Goal: Information Seeking & Learning: Learn about a topic

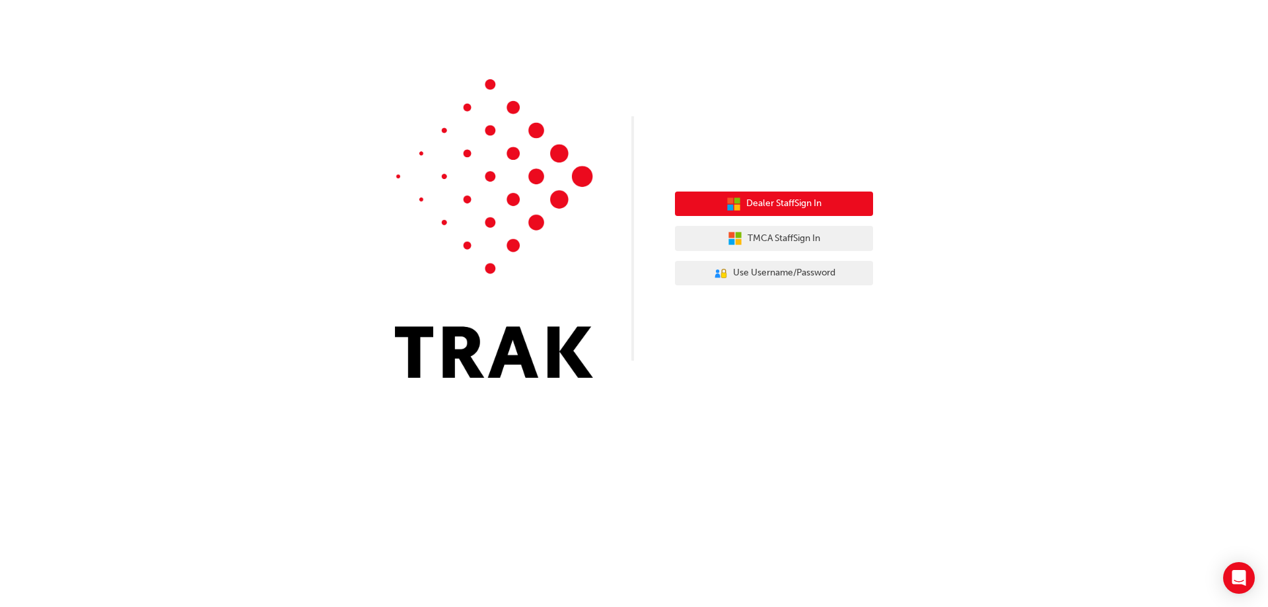
click at [758, 200] on span "Dealer Staff Sign In" at bounding box center [783, 203] width 75 height 15
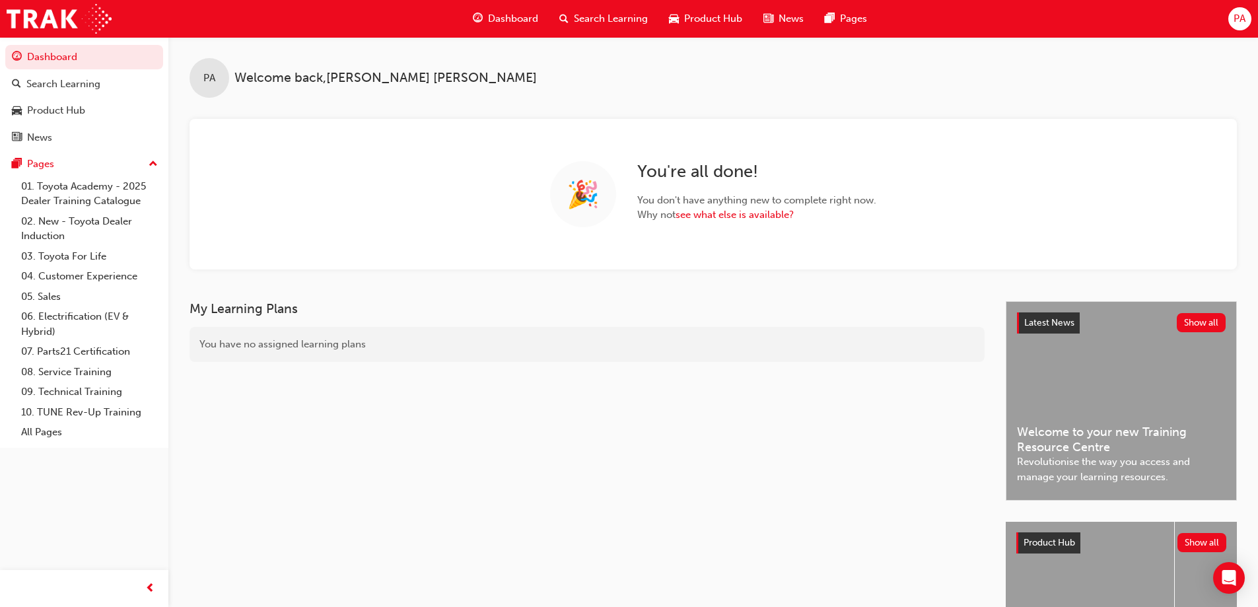
click at [1245, 17] on span "PA" at bounding box center [1240, 18] width 12 height 15
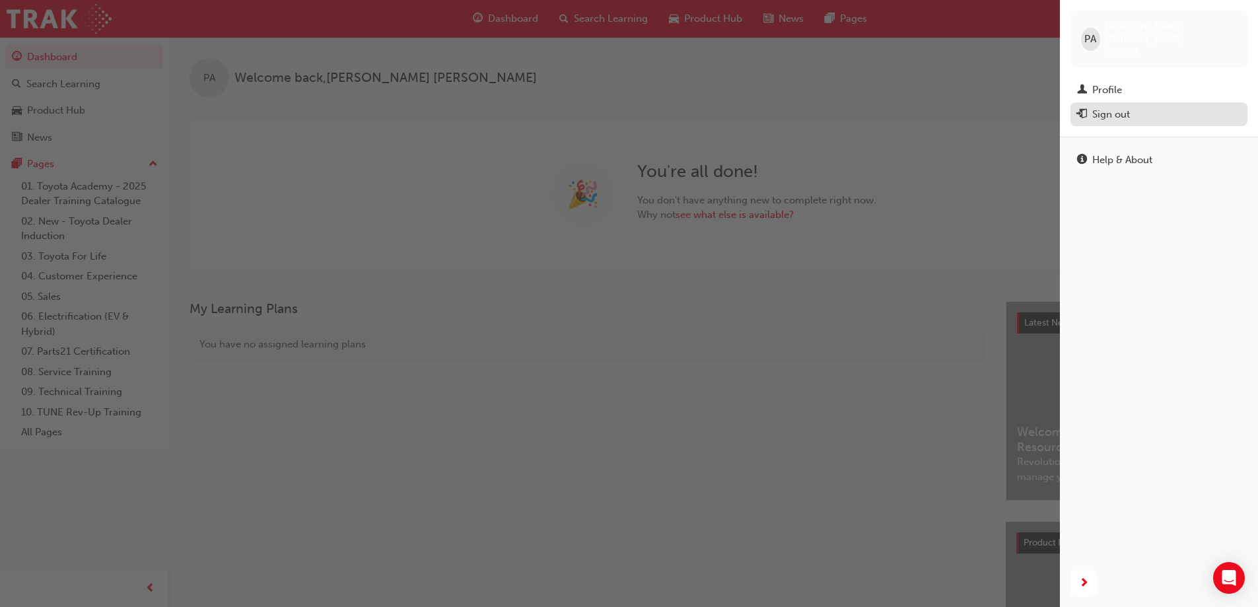
click at [1161, 108] on div "Sign out" at bounding box center [1159, 114] width 164 height 17
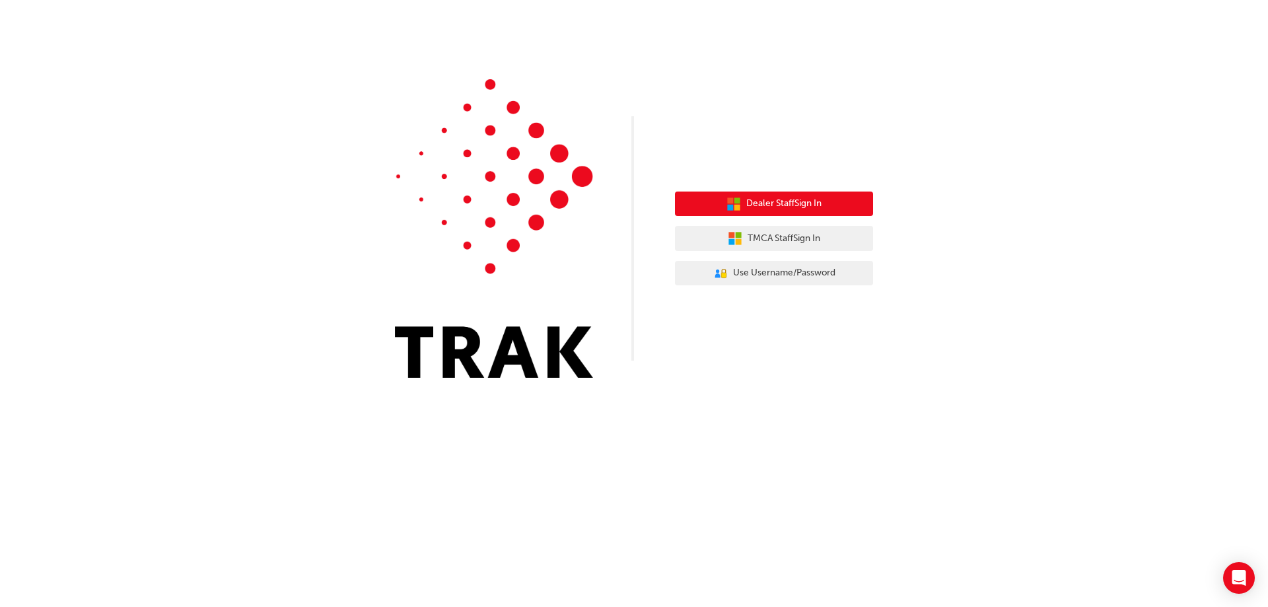
click at [735, 209] on icon "button" at bounding box center [738, 207] width 6 height 6
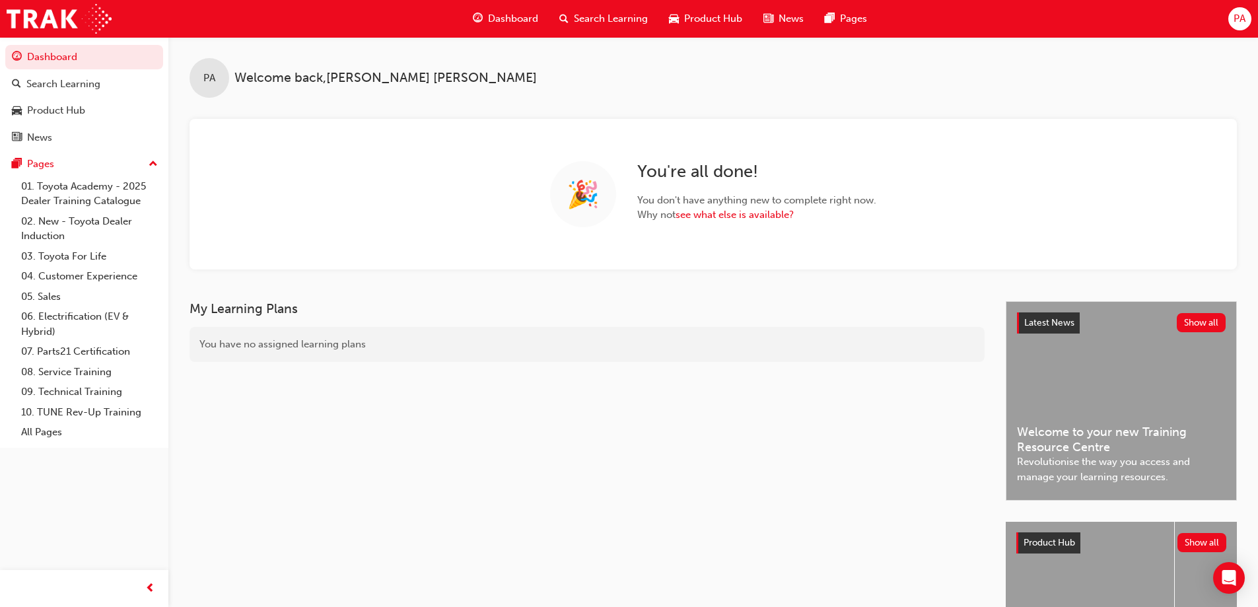
click at [1236, 15] on span "PA" at bounding box center [1240, 18] width 12 height 15
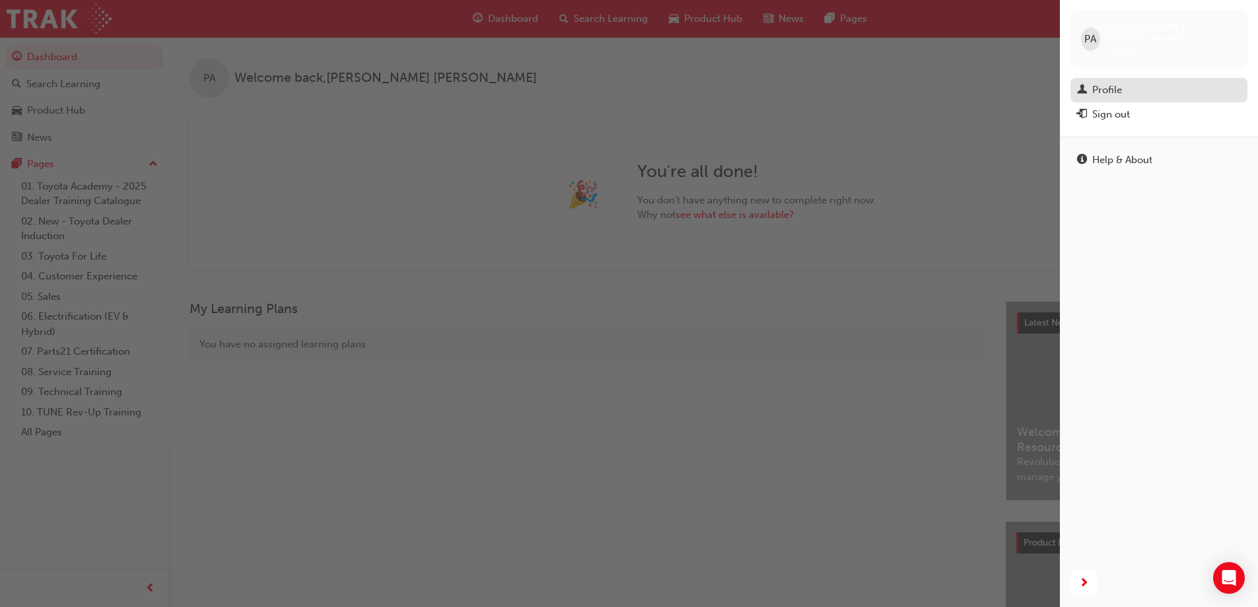
click at [1134, 82] on div "Profile" at bounding box center [1159, 90] width 164 height 17
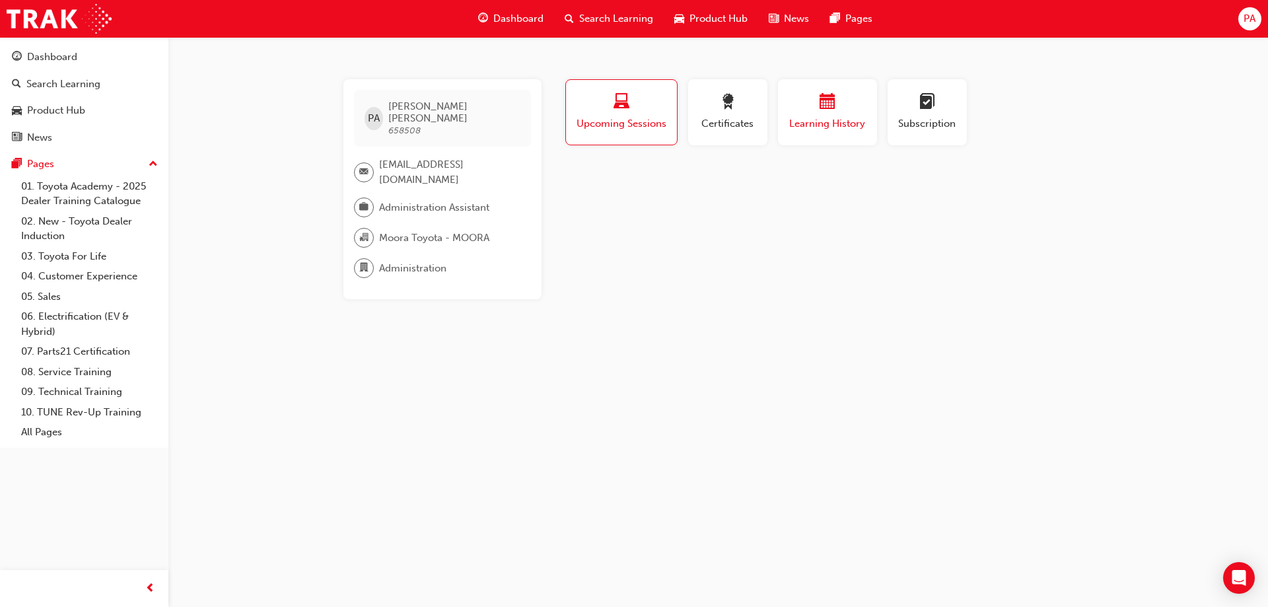
click at [842, 118] on span "Learning History" at bounding box center [827, 123] width 79 height 15
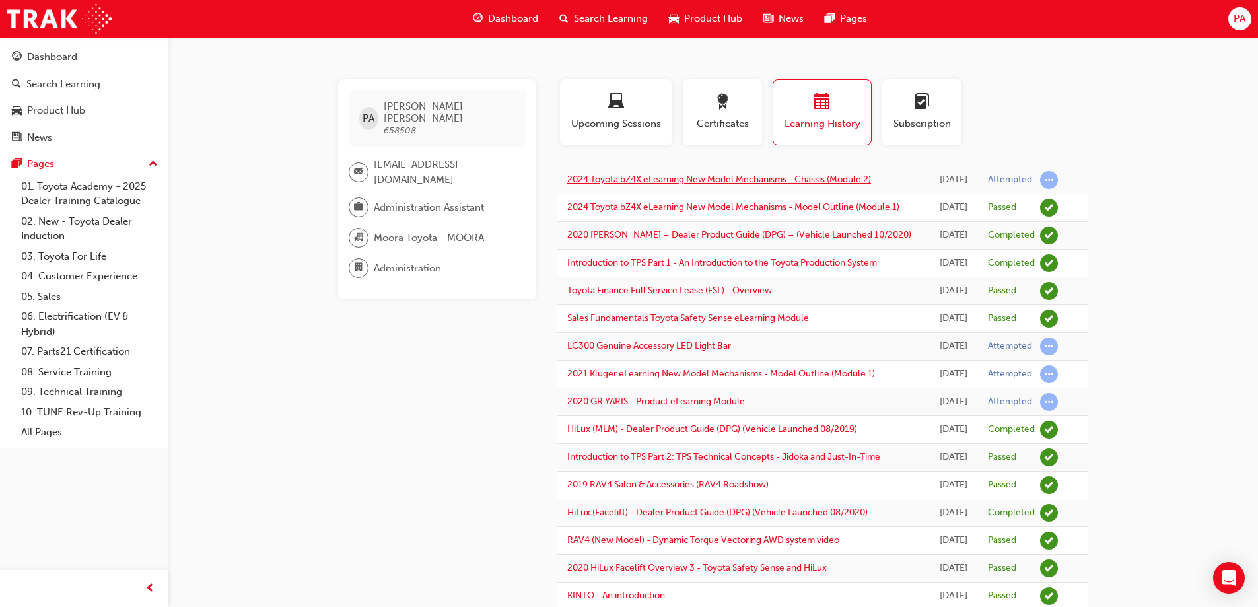
click at [786, 182] on link "2024 Toyota bZ4X eLearning New Model Mechanisms - Chassis (Module 2)" at bounding box center [719, 179] width 304 height 11
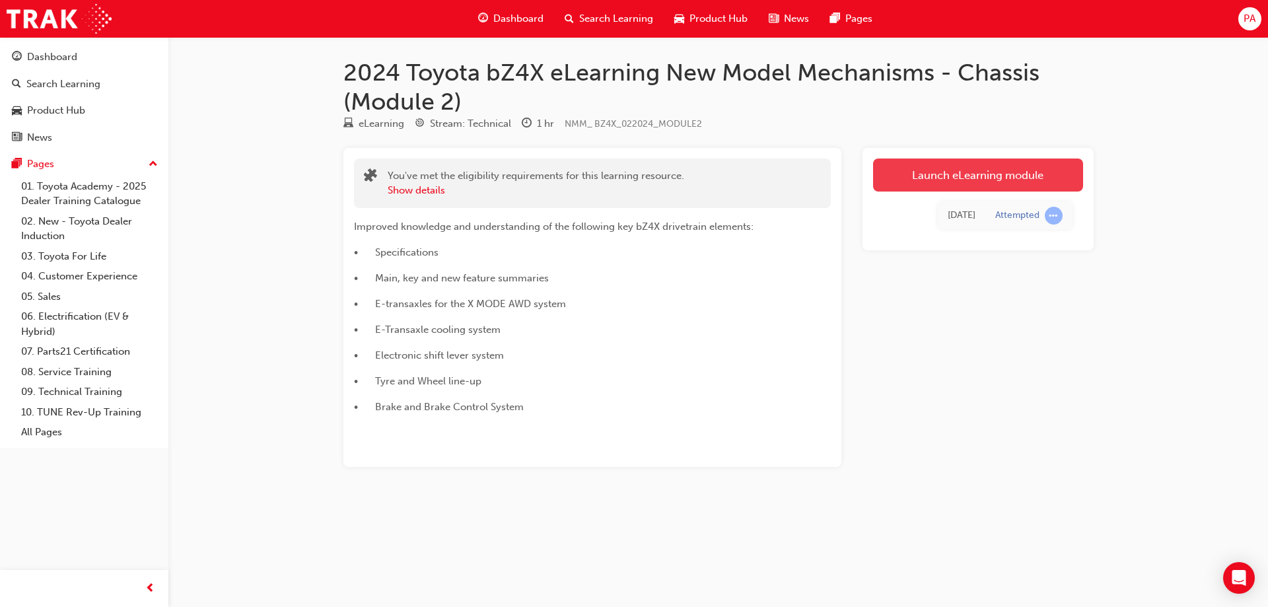
click at [959, 175] on link "Launch eLearning module" at bounding box center [978, 175] width 210 height 33
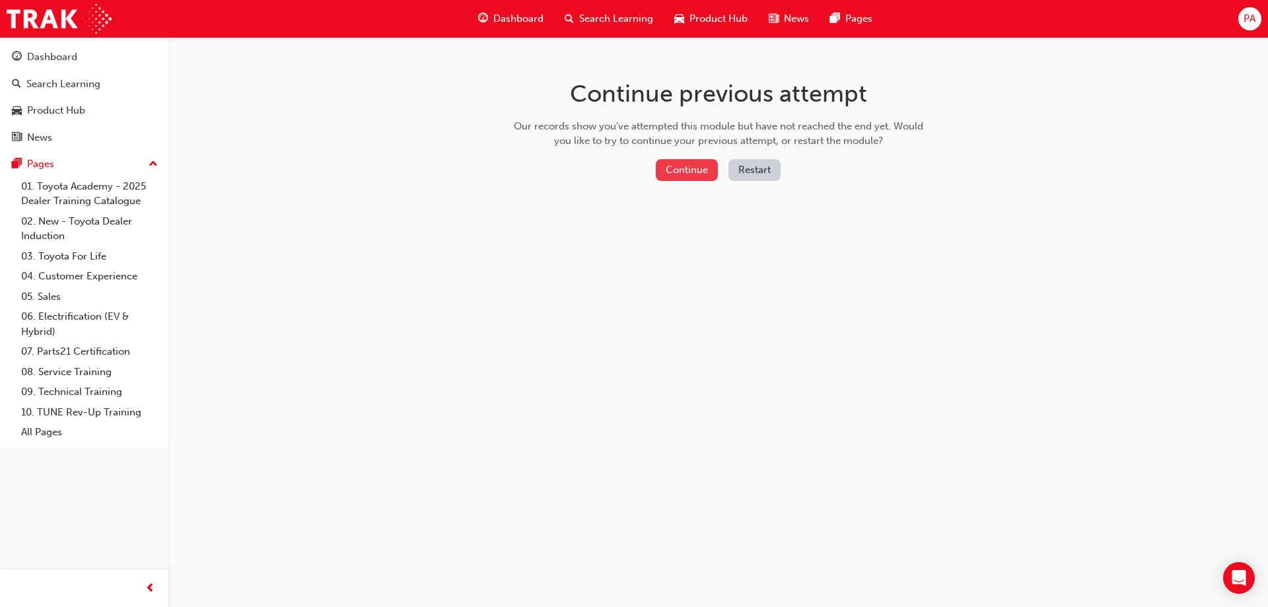
click at [698, 170] on button "Continue" at bounding box center [687, 170] width 62 height 22
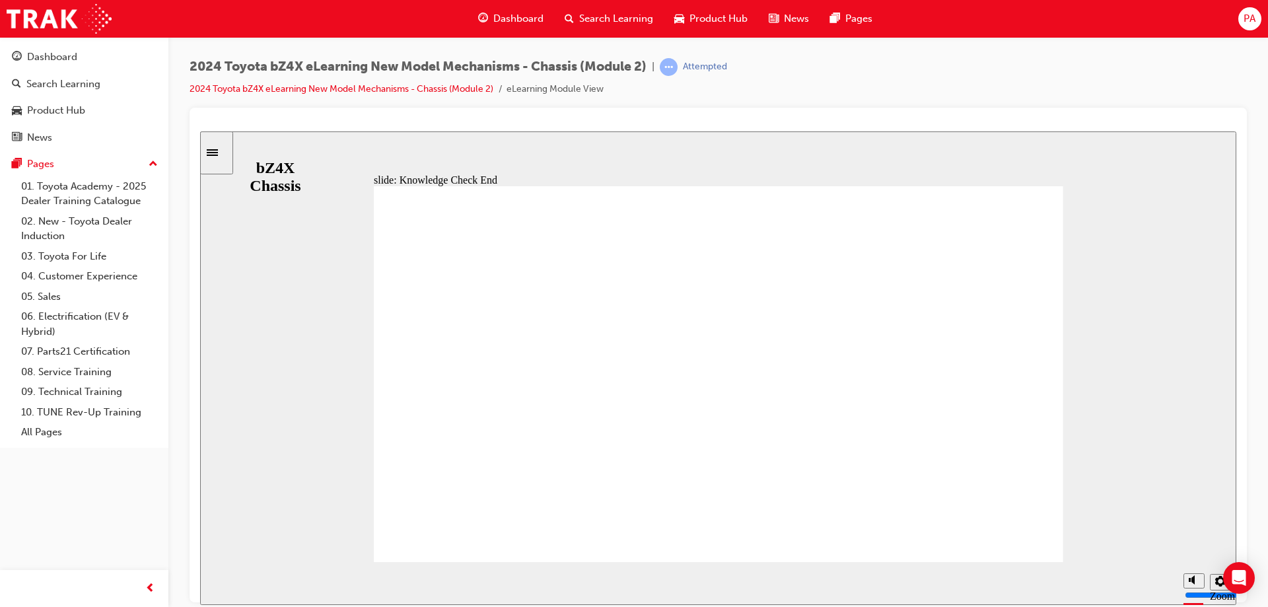
click at [216, 153] on div "Sidebar Toggle" at bounding box center [216, 152] width 22 height 10
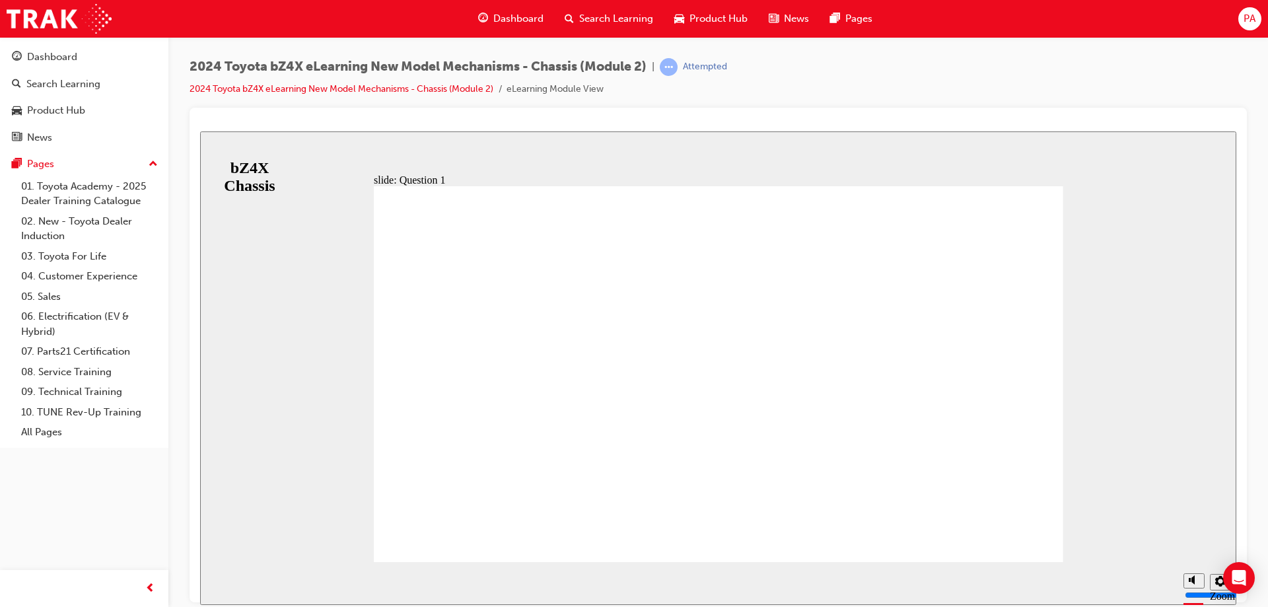
radio input "true"
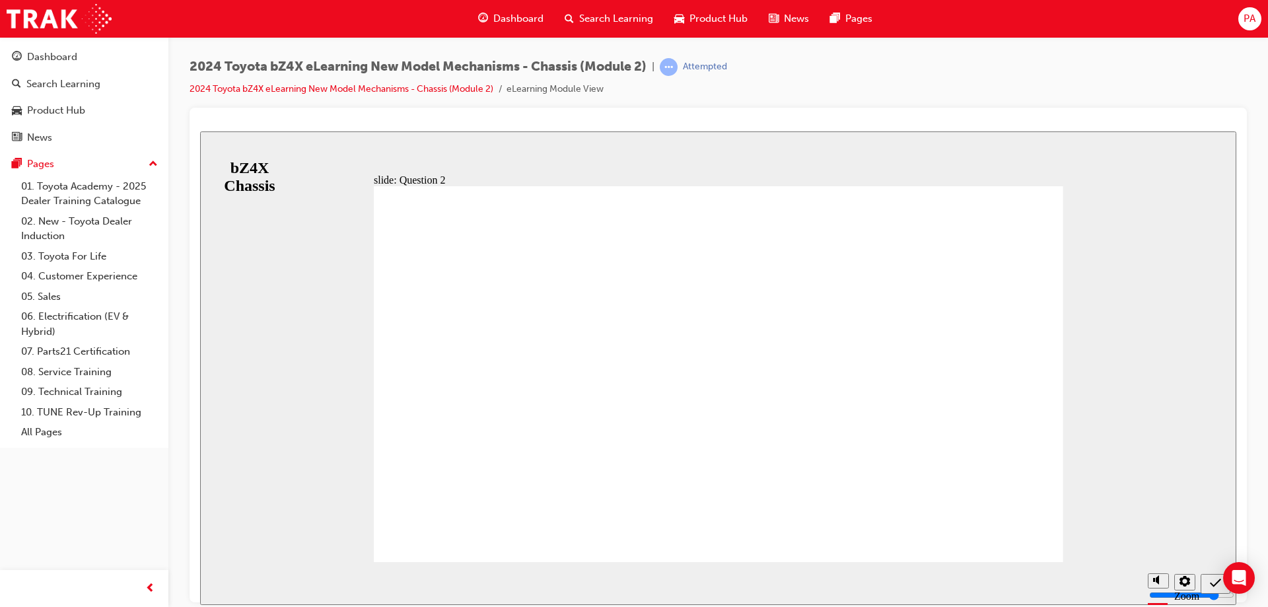
radio input "true"
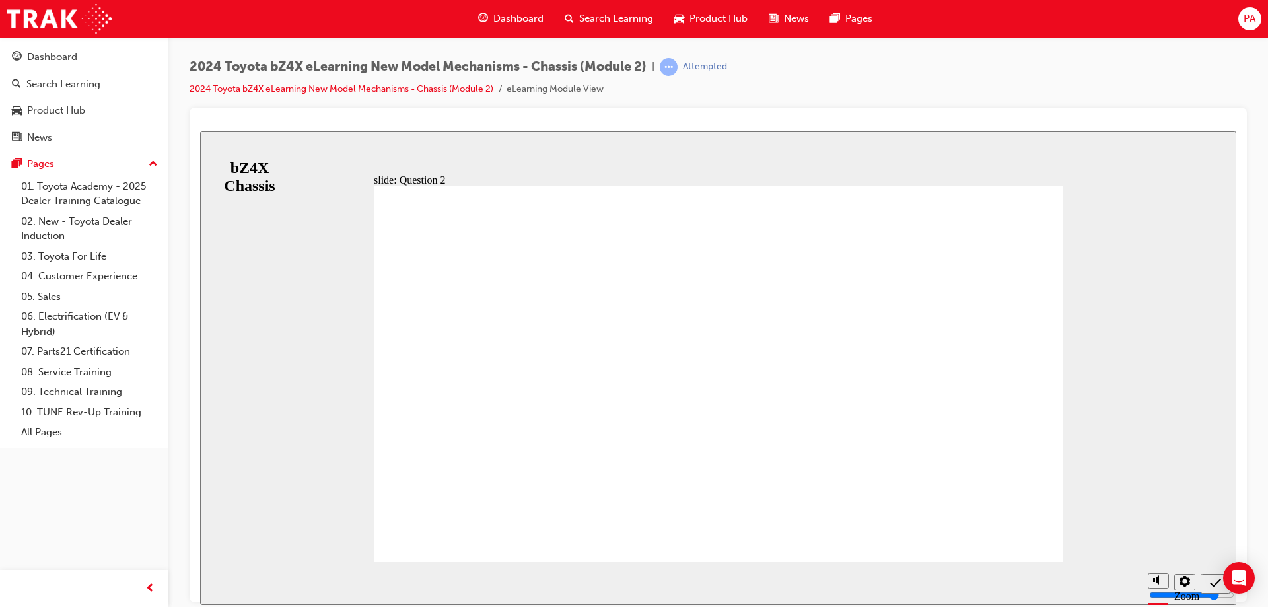
radio input "false"
radio input "true"
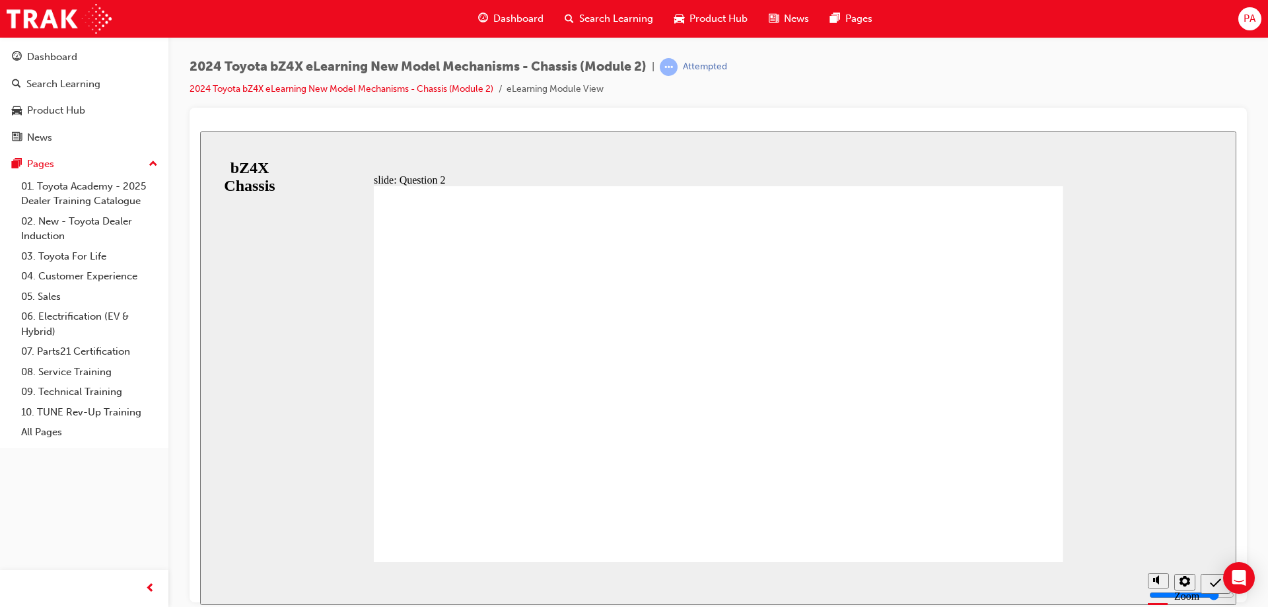
radio input "true"
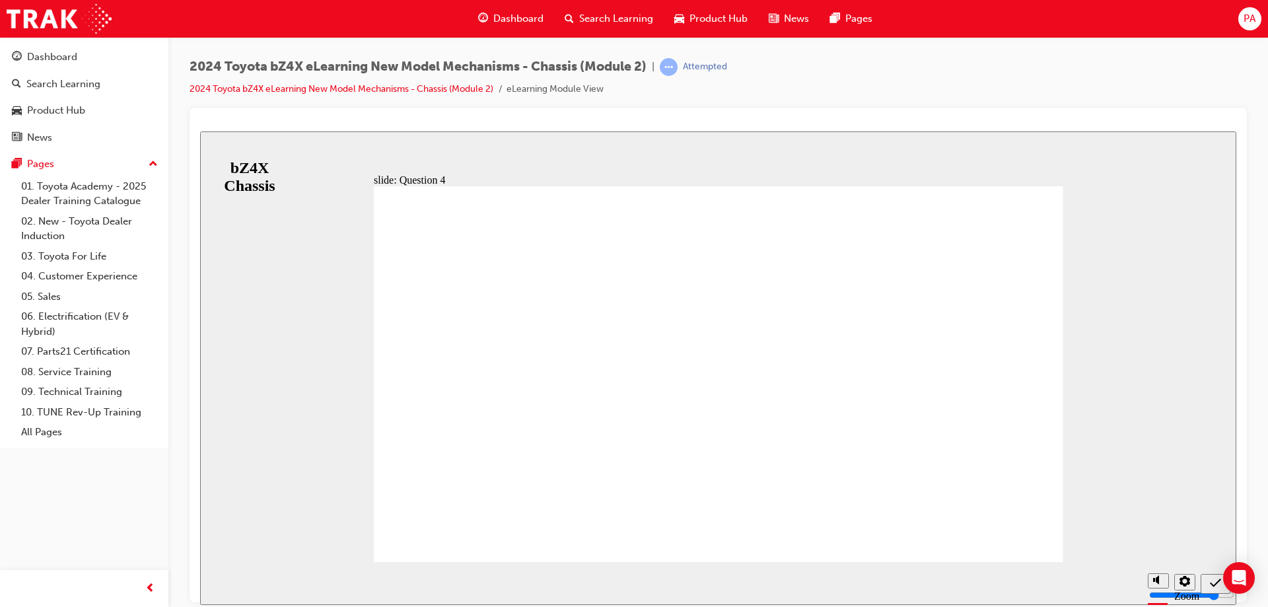
radio input "false"
radio input "true"
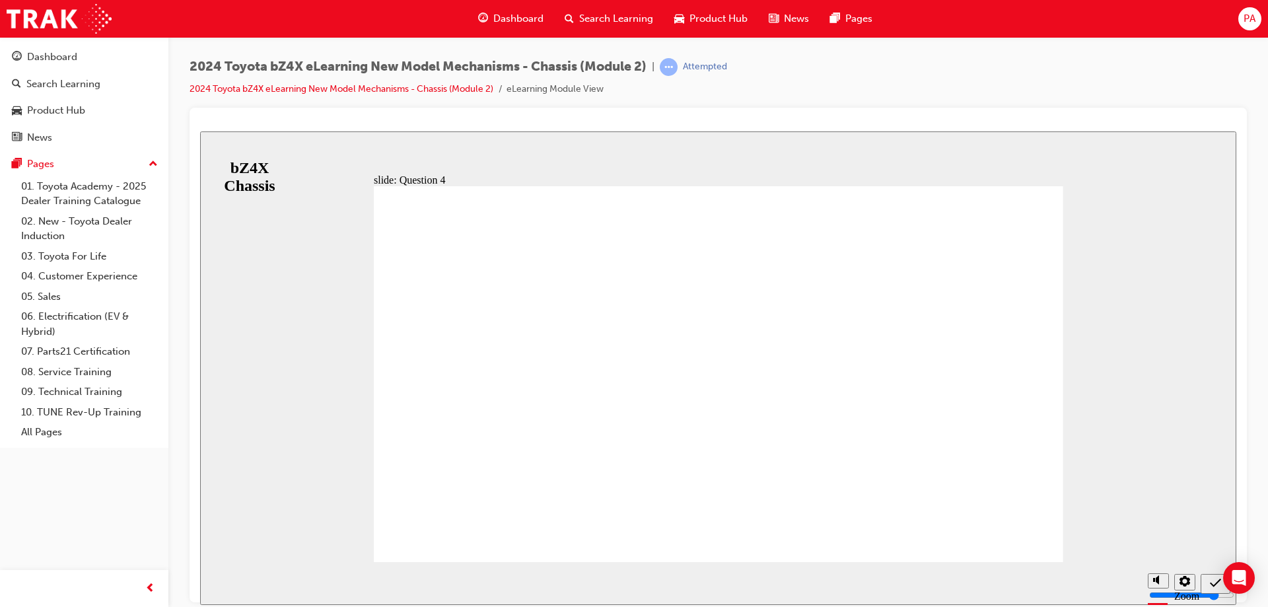
drag, startPoint x: 735, startPoint y: 427, endPoint x: 734, endPoint y: 441, distance: 14.5
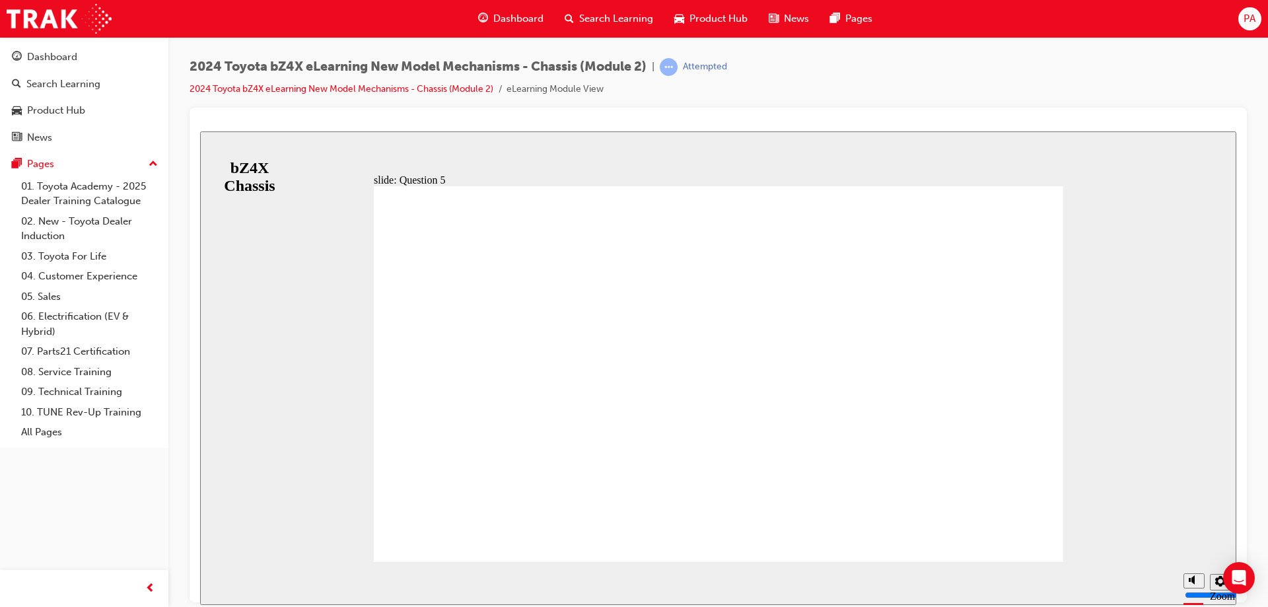
radio input "false"
radio input "true"
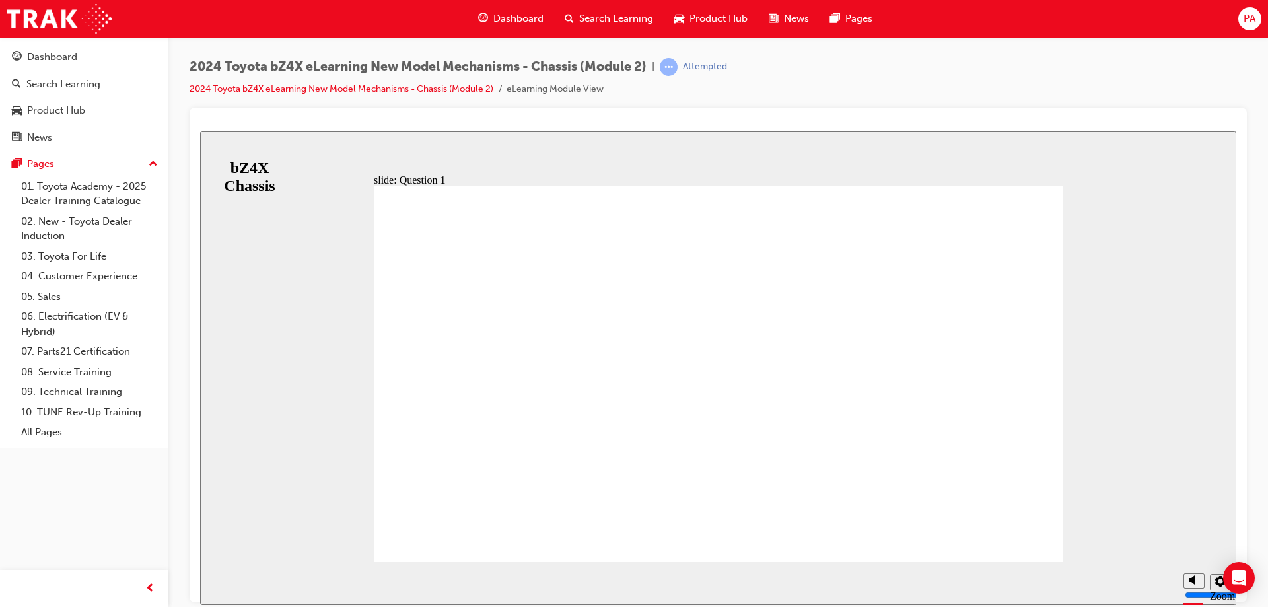
radio input "true"
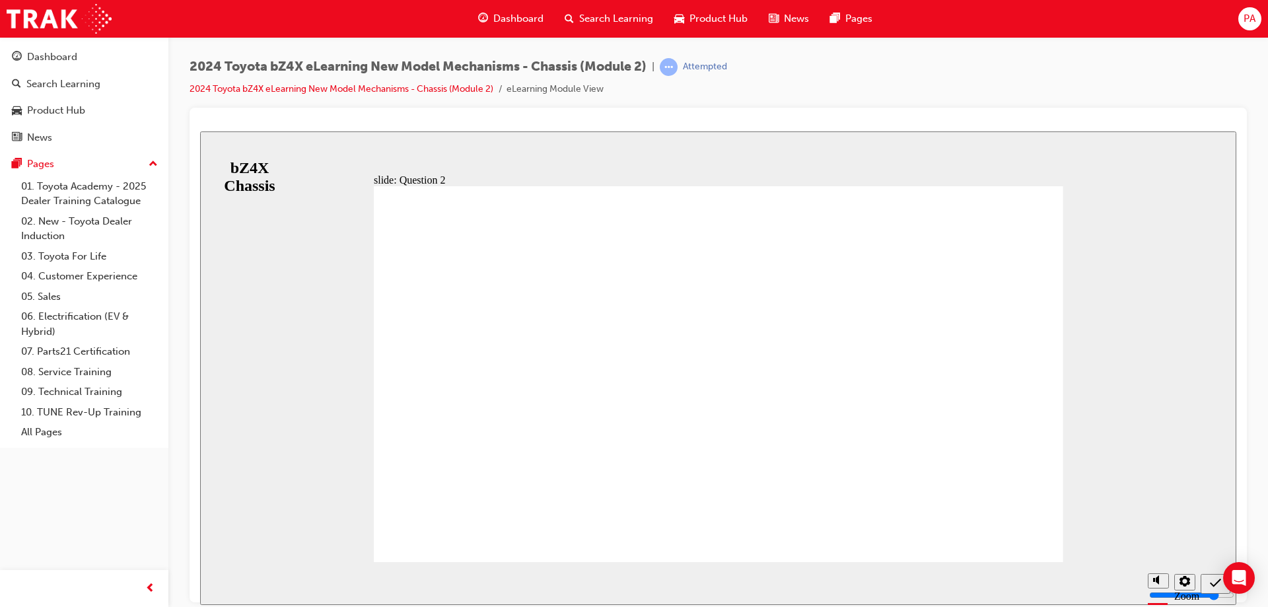
radio input "true"
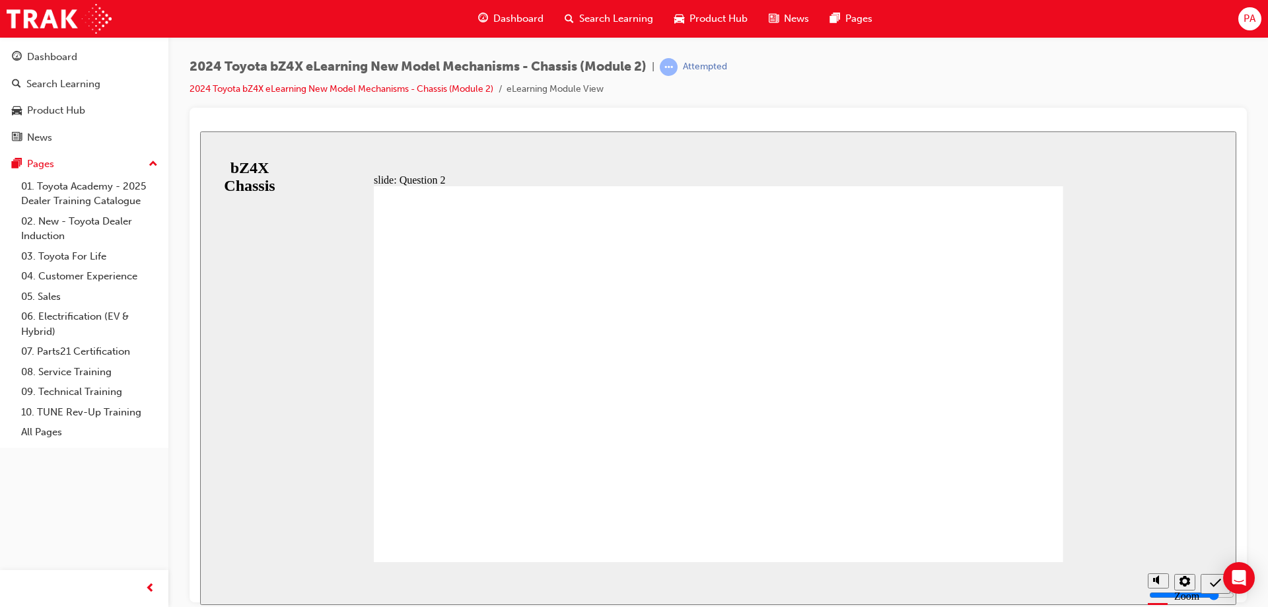
radio input "true"
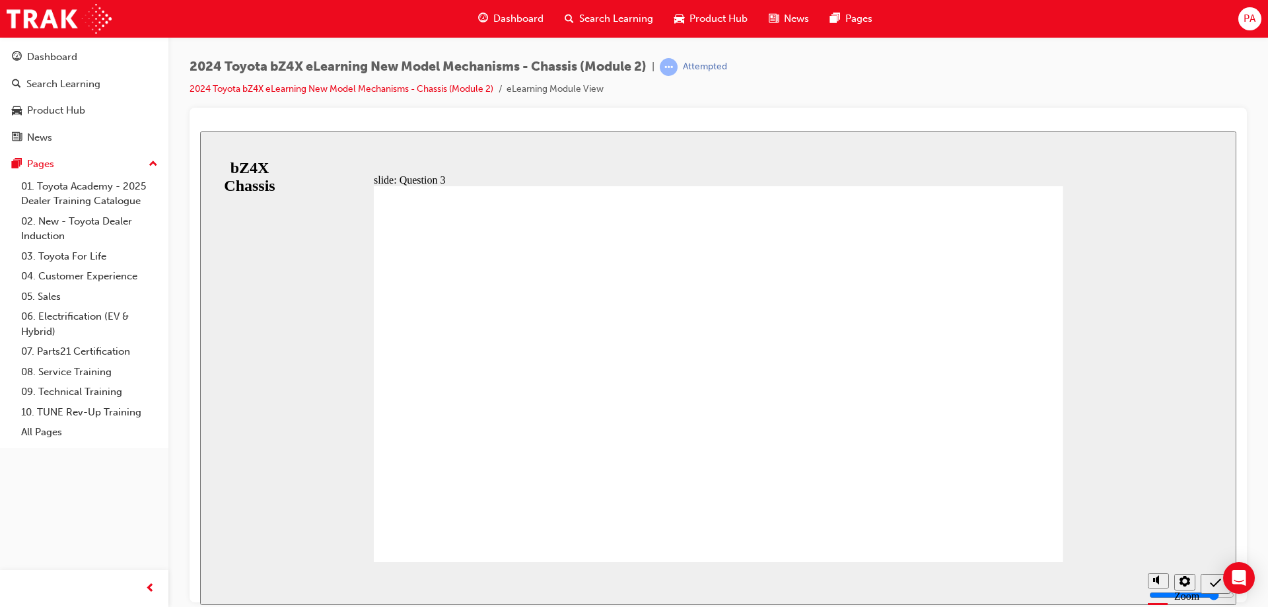
radio input "true"
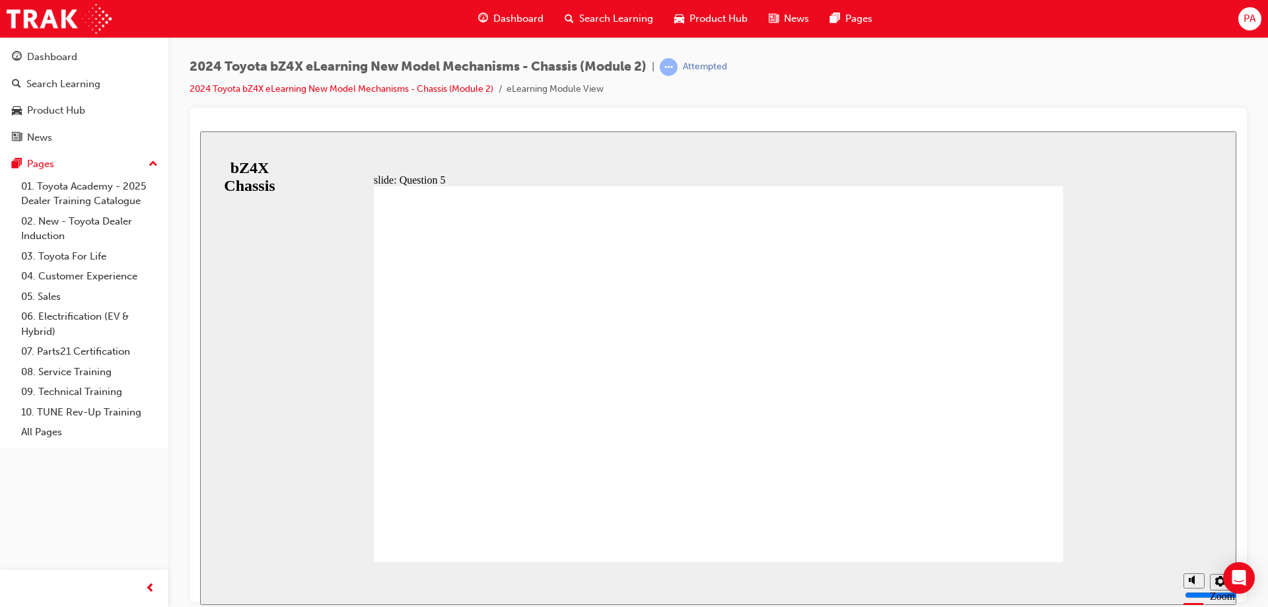
radio input "false"
radio input "true"
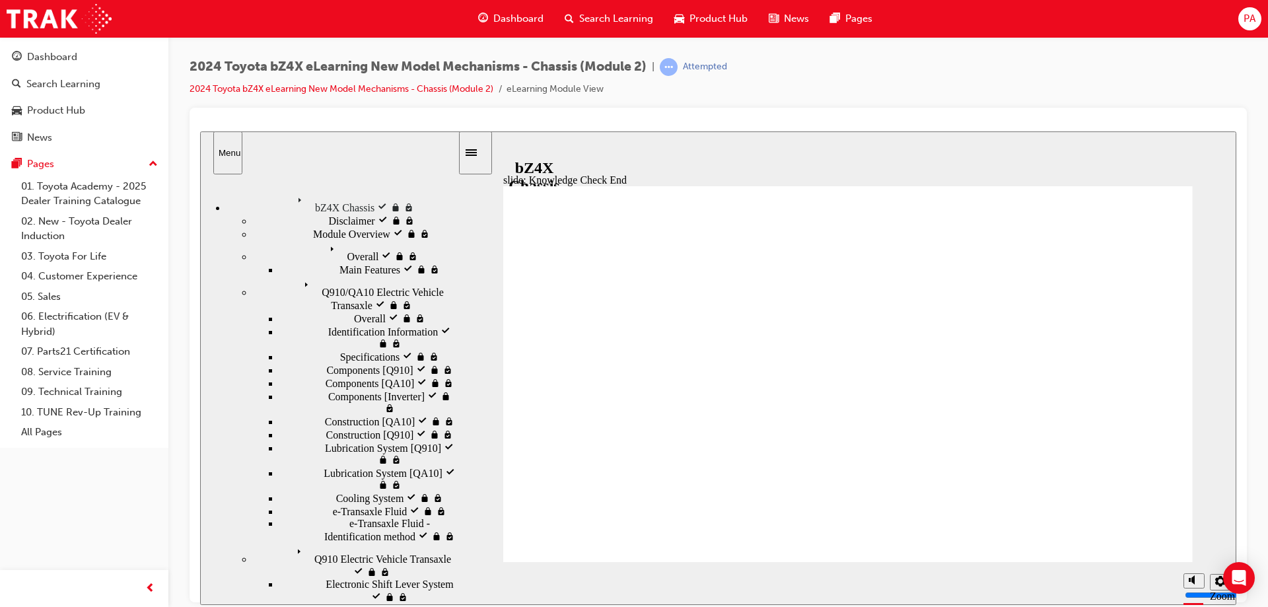
click at [354, 92] on link "2024 Toyota bZ4X eLearning New Model Mechanisms - Chassis (Module 2)" at bounding box center [342, 88] width 304 height 11
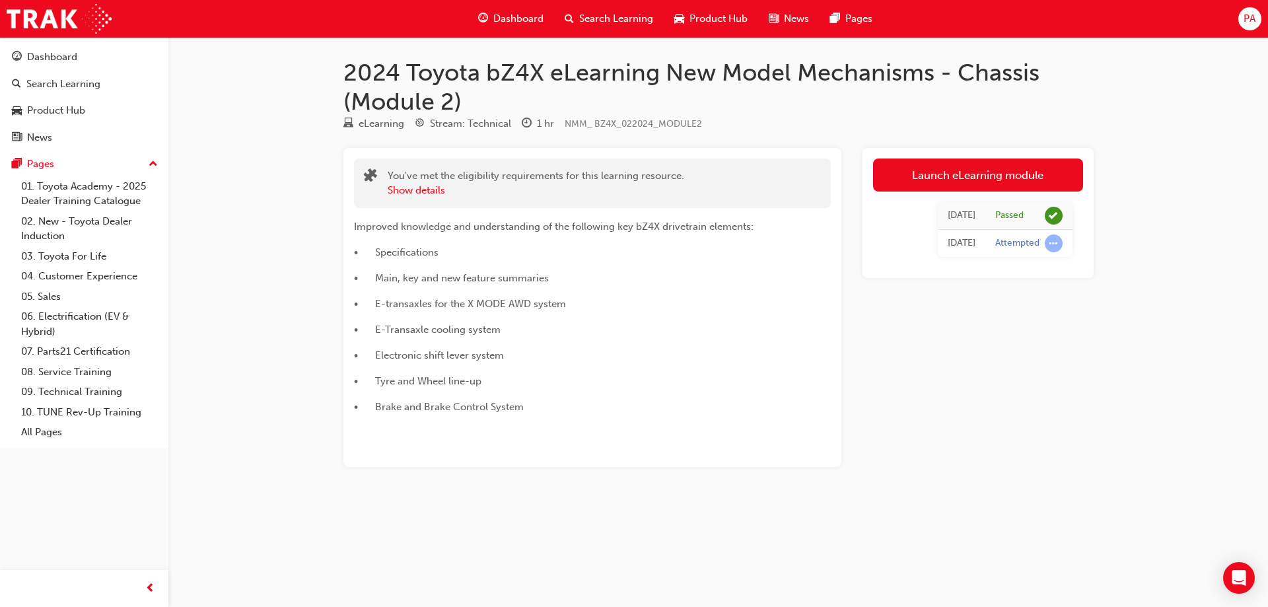
click at [360, 174] on div "You've met the eligibility requirements for this learning resource. Show details" at bounding box center [592, 184] width 477 height 50
click at [407, 185] on button "Show details" at bounding box center [416, 190] width 57 height 15
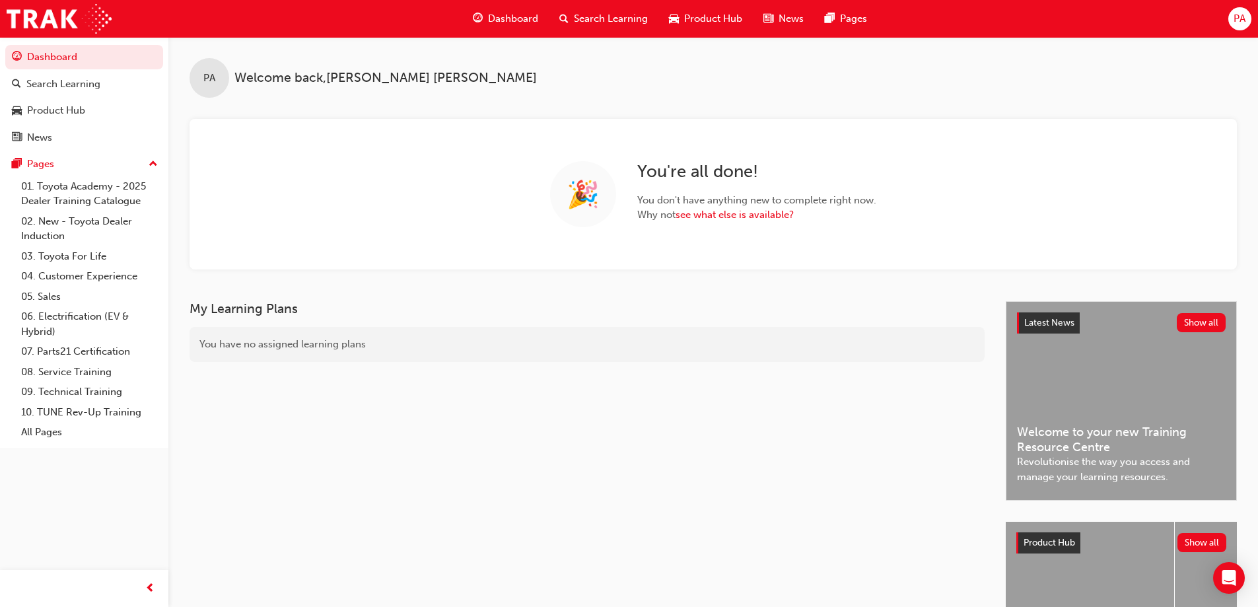
click at [509, 19] on span "Dashboard" at bounding box center [513, 18] width 50 height 15
click at [505, 28] on div "Dashboard" at bounding box center [505, 18] width 87 height 27
click at [598, 15] on span "Search Learning" at bounding box center [611, 18] width 74 height 15
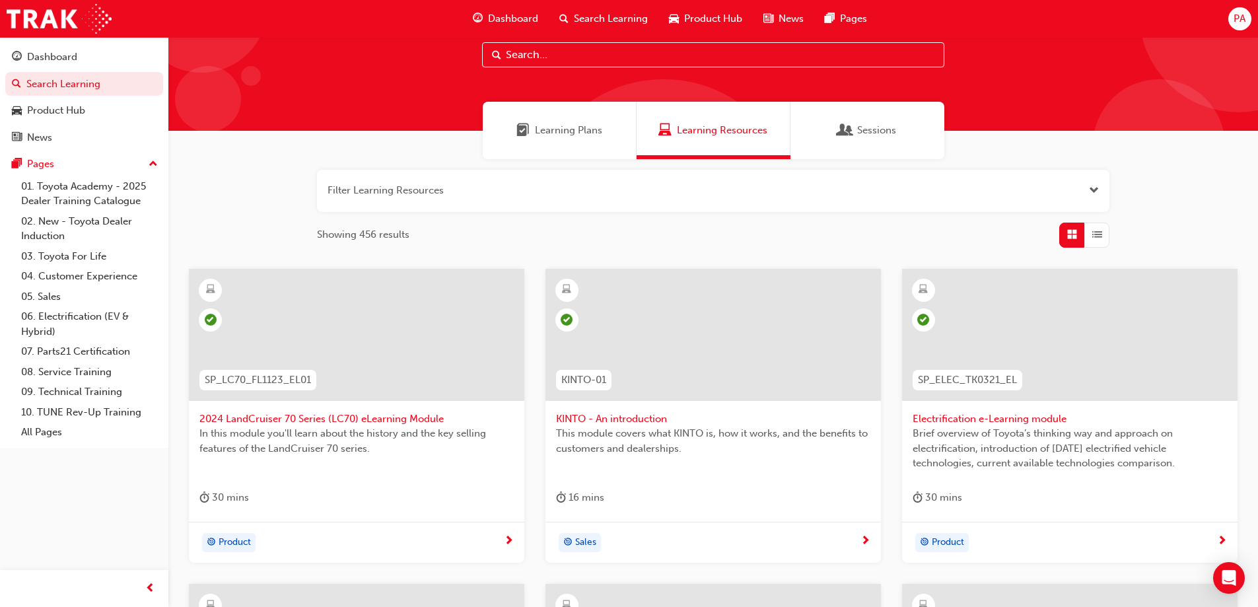
scroll to position [66, 0]
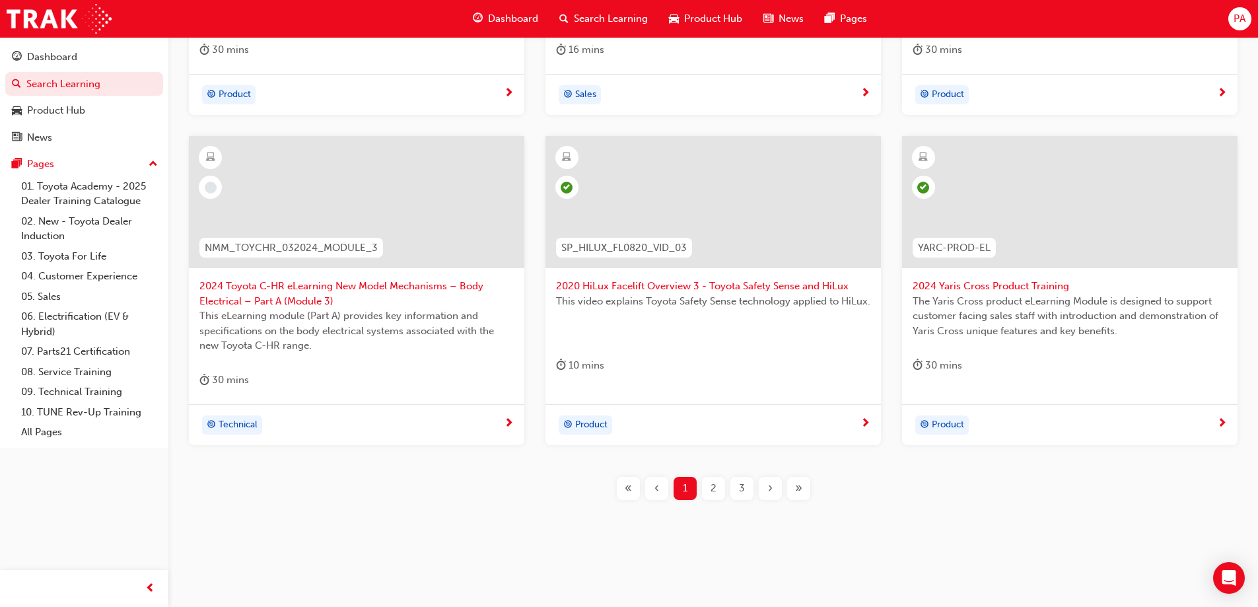
click at [772, 488] on span "›" at bounding box center [770, 488] width 5 height 15
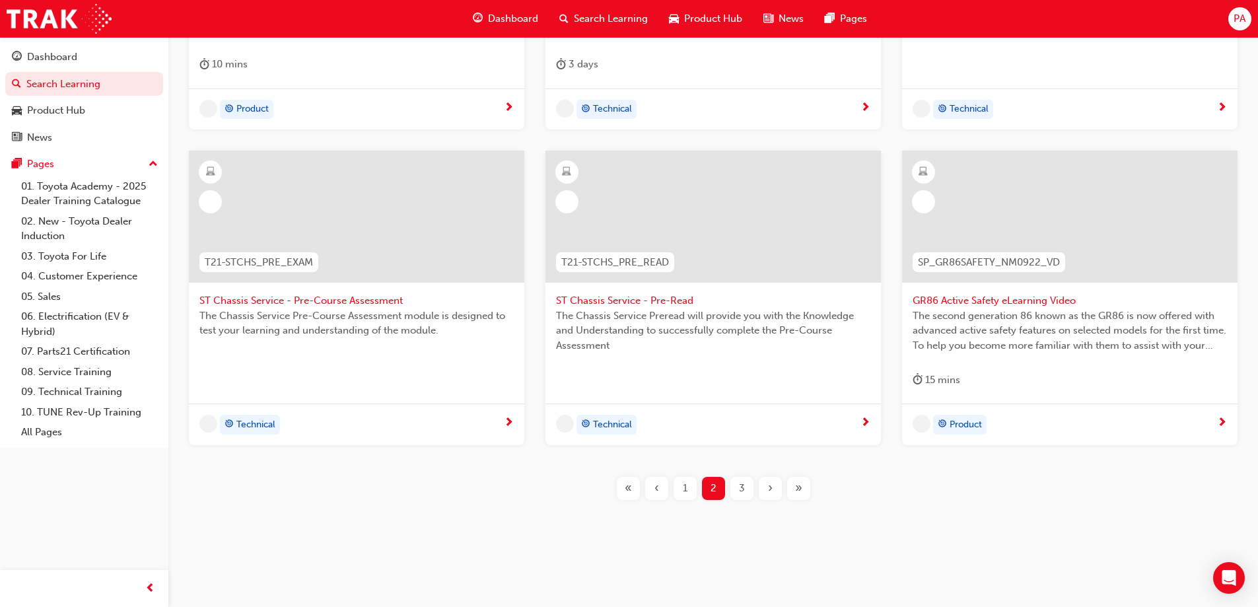
scroll to position [470, 0]
click at [772, 488] on span "›" at bounding box center [770, 488] width 5 height 15
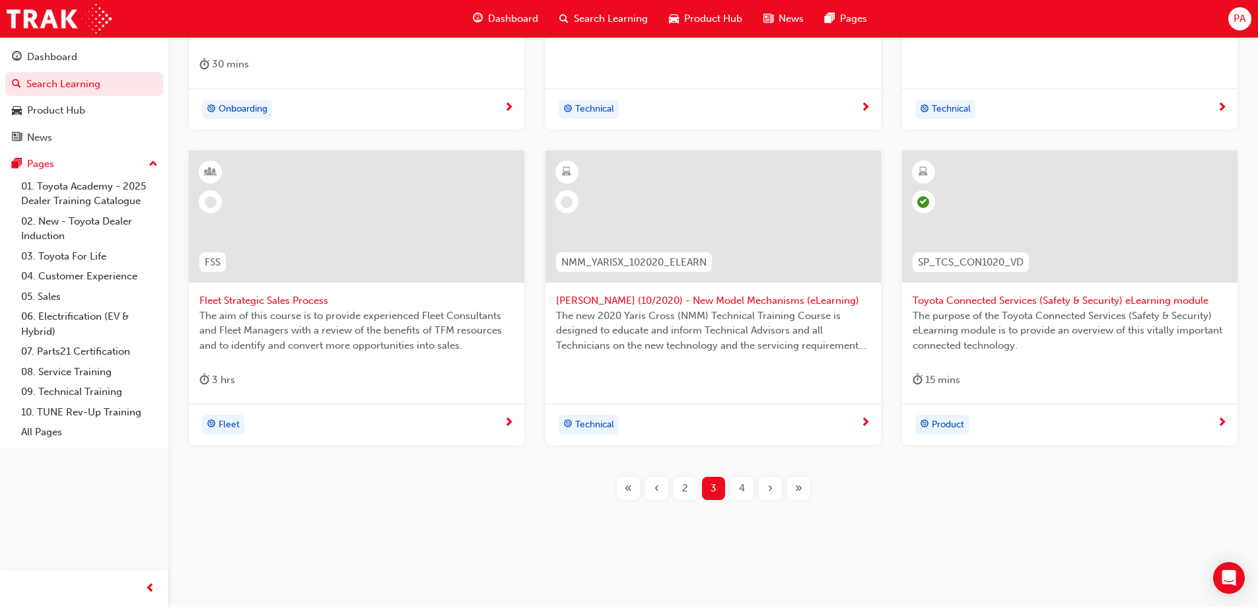
click at [774, 487] on div "›" at bounding box center [770, 488] width 23 height 23
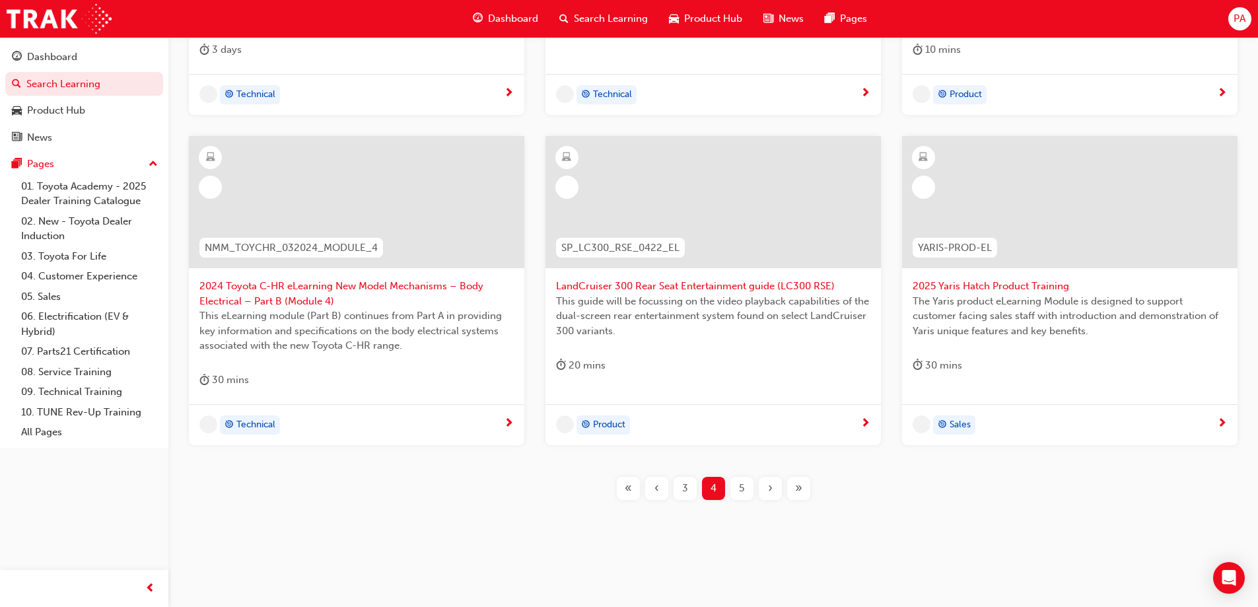
click at [774, 487] on div "›" at bounding box center [770, 488] width 23 height 23
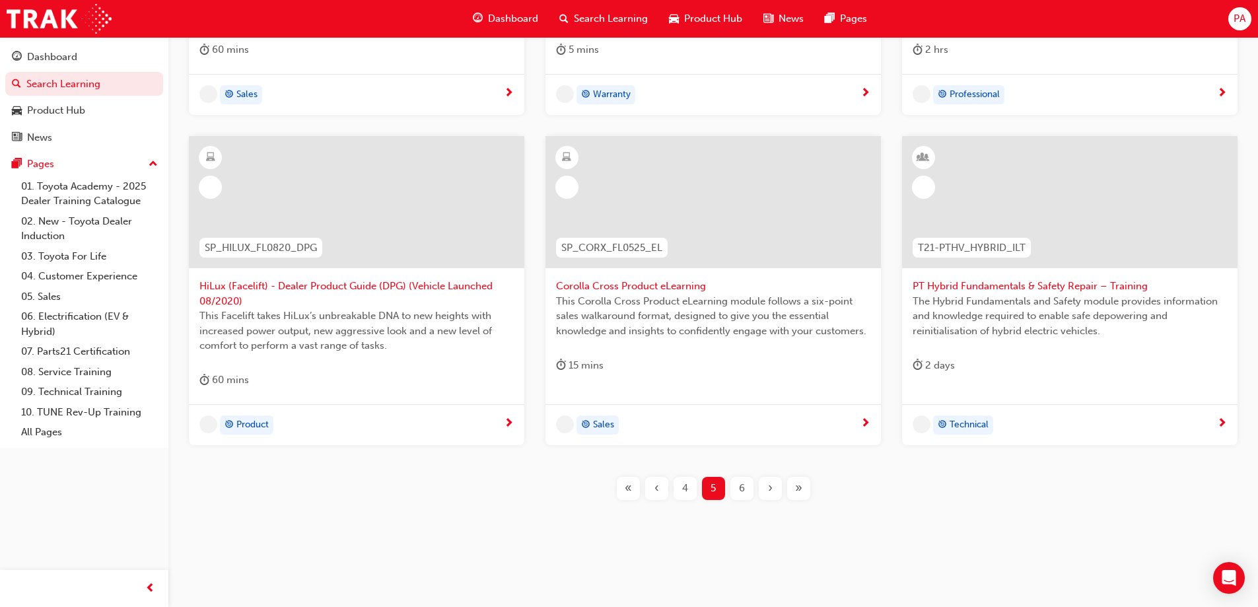
click at [774, 487] on div "›" at bounding box center [770, 488] width 23 height 23
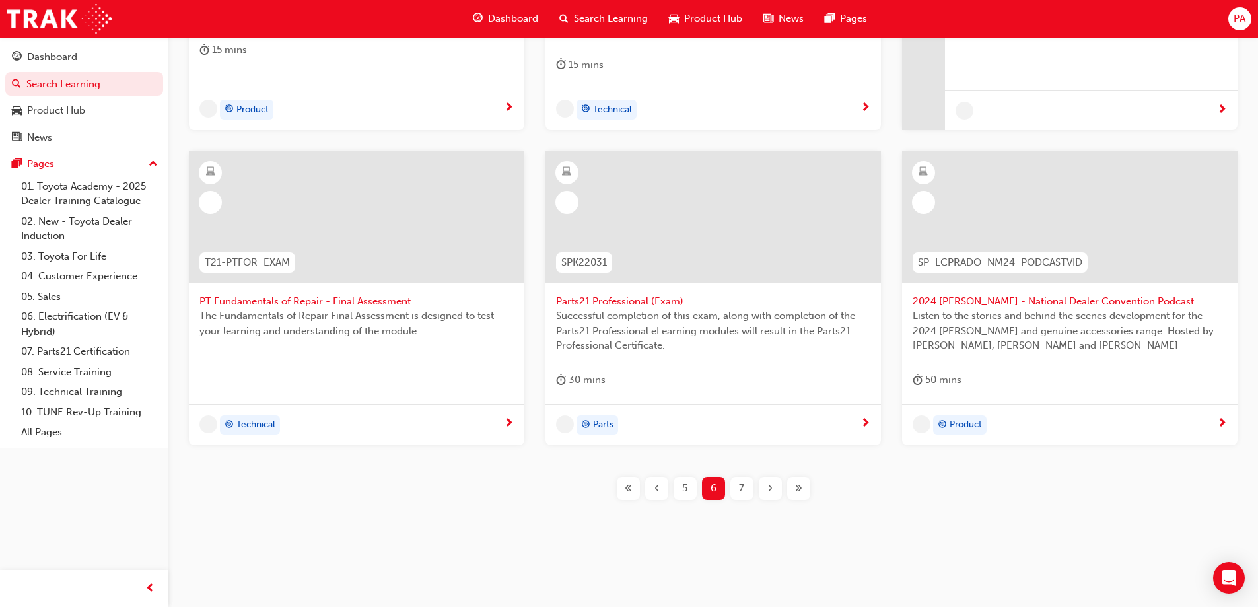
click at [774, 487] on div "›" at bounding box center [770, 488] width 23 height 23
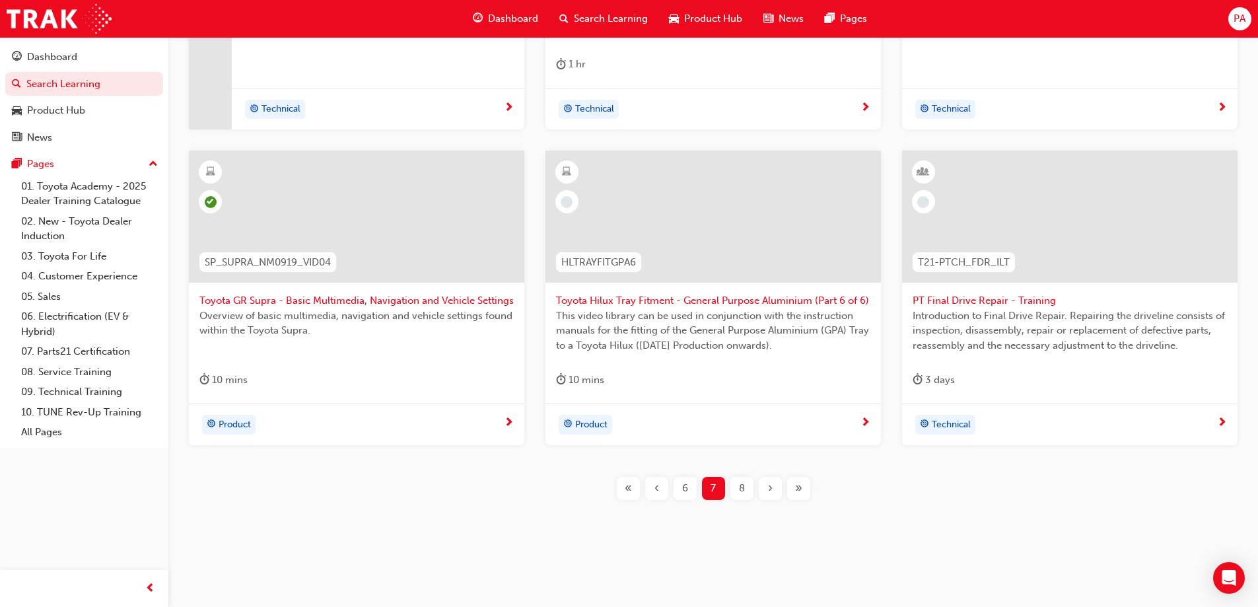
click at [774, 487] on div "›" at bounding box center [770, 488] width 23 height 23
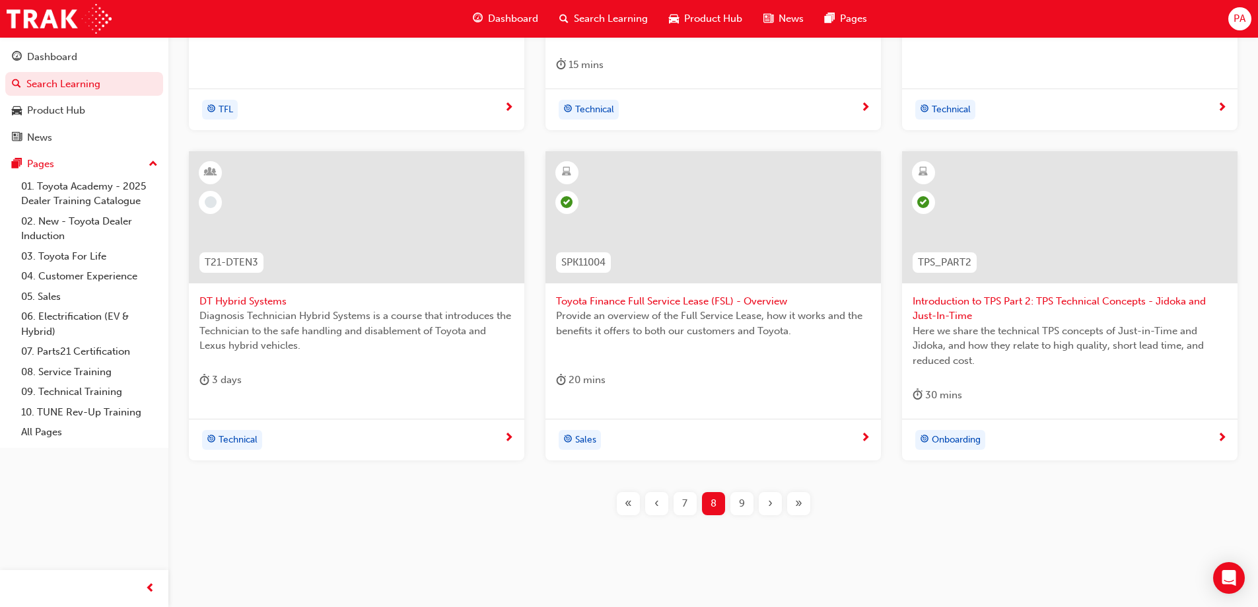
click at [774, 487] on div "TFLR2025PT2 Leading Reignite Part 2 - Virtual Classroom TFLR2025PT2 Leading TFL…" at bounding box center [714, 178] width 1048 height 715
click at [770, 507] on span "›" at bounding box center [770, 503] width 5 height 15
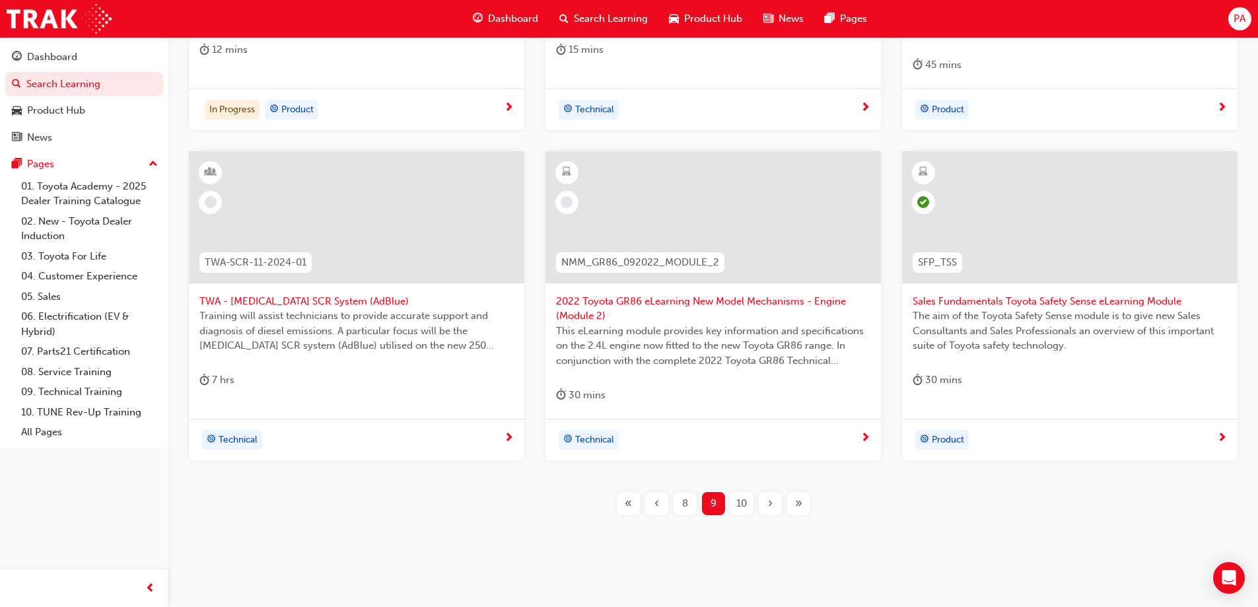
click at [770, 505] on span "›" at bounding box center [770, 503] width 5 height 15
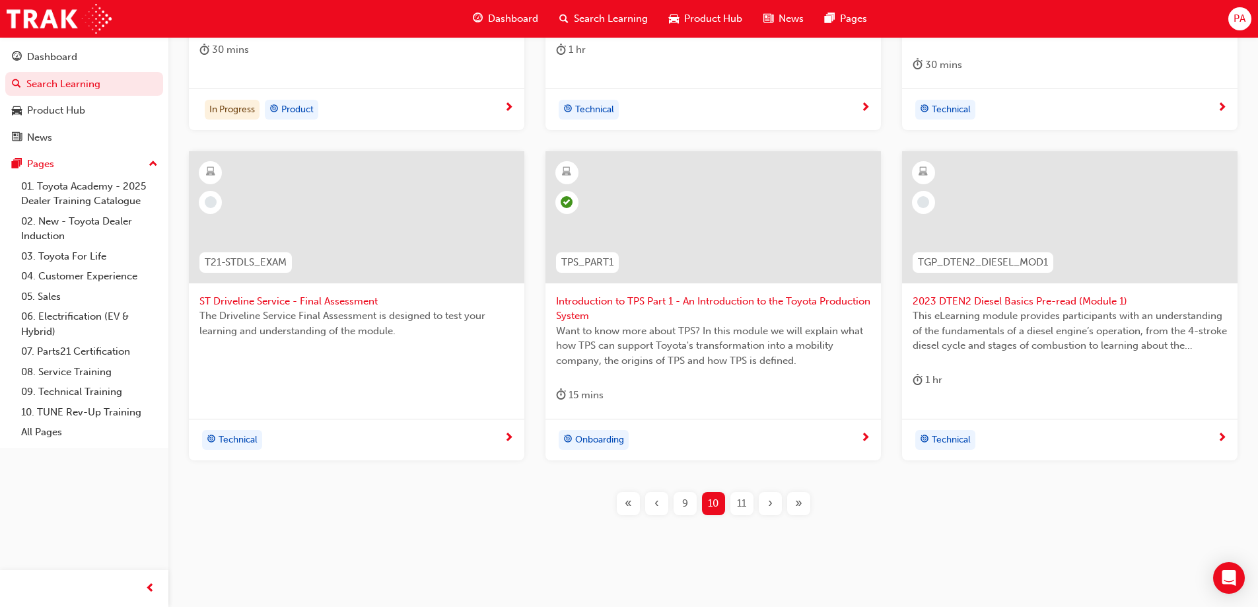
click at [770, 505] on span "›" at bounding box center [770, 503] width 5 height 15
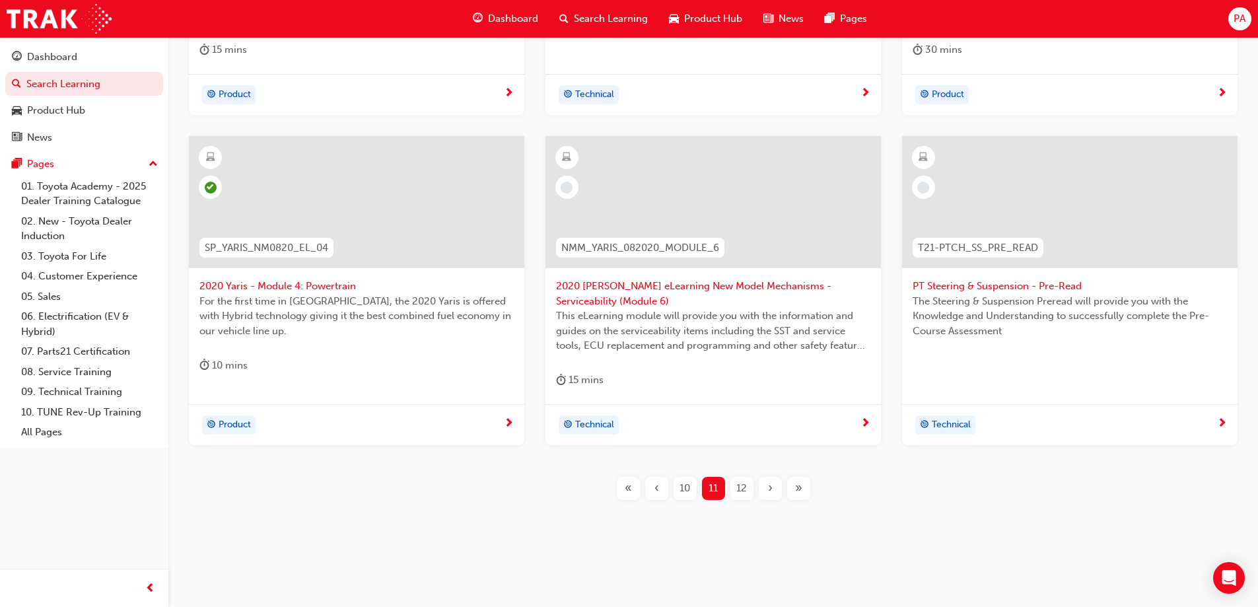
click at [770, 505] on div "SP_RV4HACE_NM0519_RS_VID01 RAV4 & HiAce Roadshow: Opening Business Session Open…" at bounding box center [714, 171] width 1048 height 701
click at [786, 490] on button "»" at bounding box center [799, 488] width 28 height 23
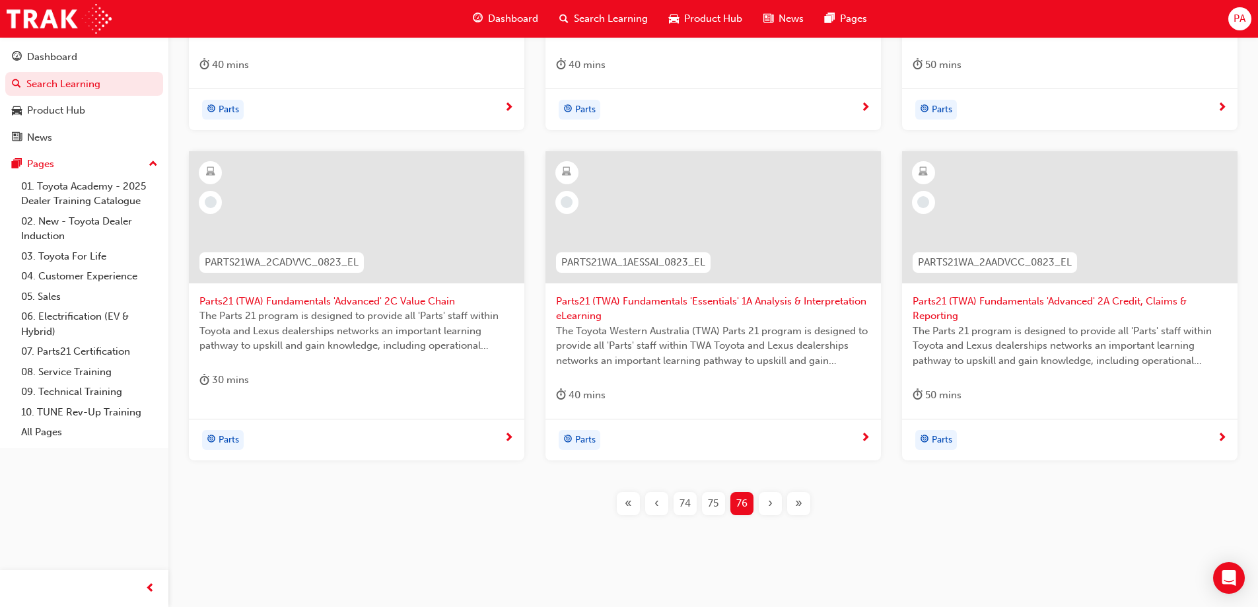
click at [688, 503] on span "74" at bounding box center [685, 503] width 11 height 15
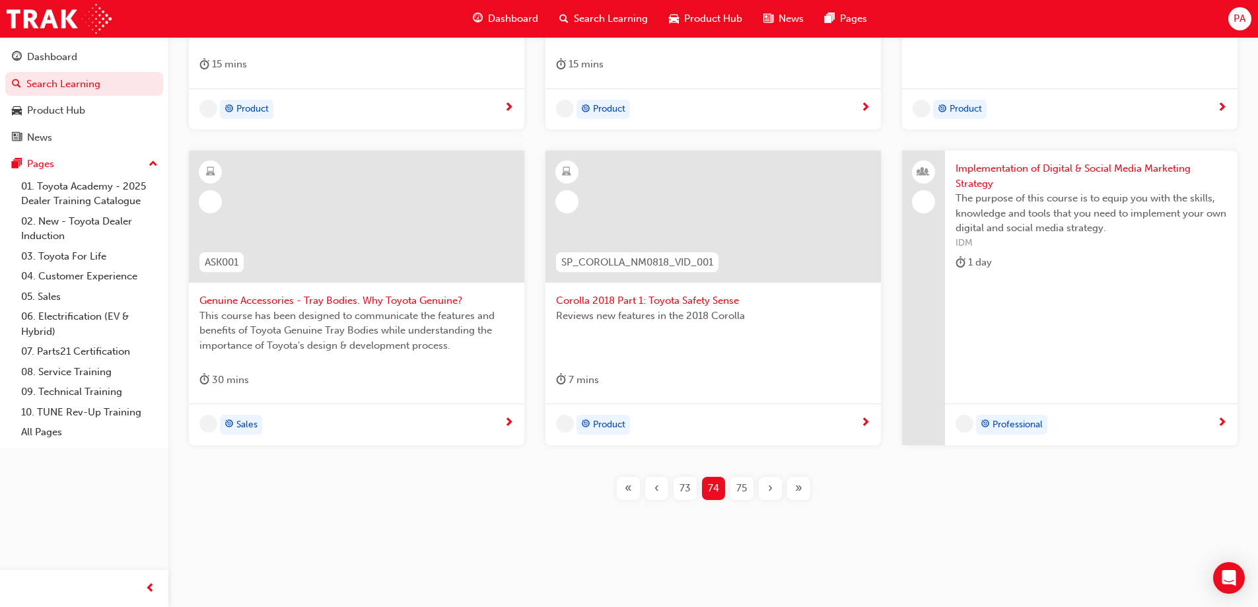
scroll to position [470, 0]
click at [662, 493] on div "‹" at bounding box center [656, 488] width 23 height 23
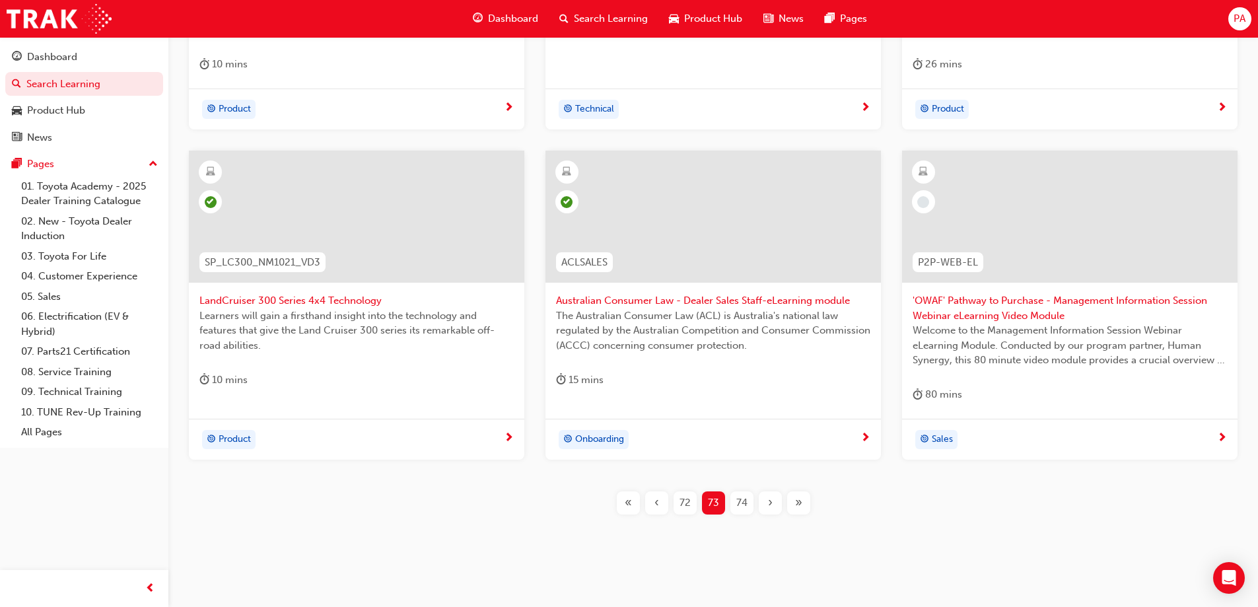
click at [632, 502] on div "«" at bounding box center [628, 502] width 23 height 23
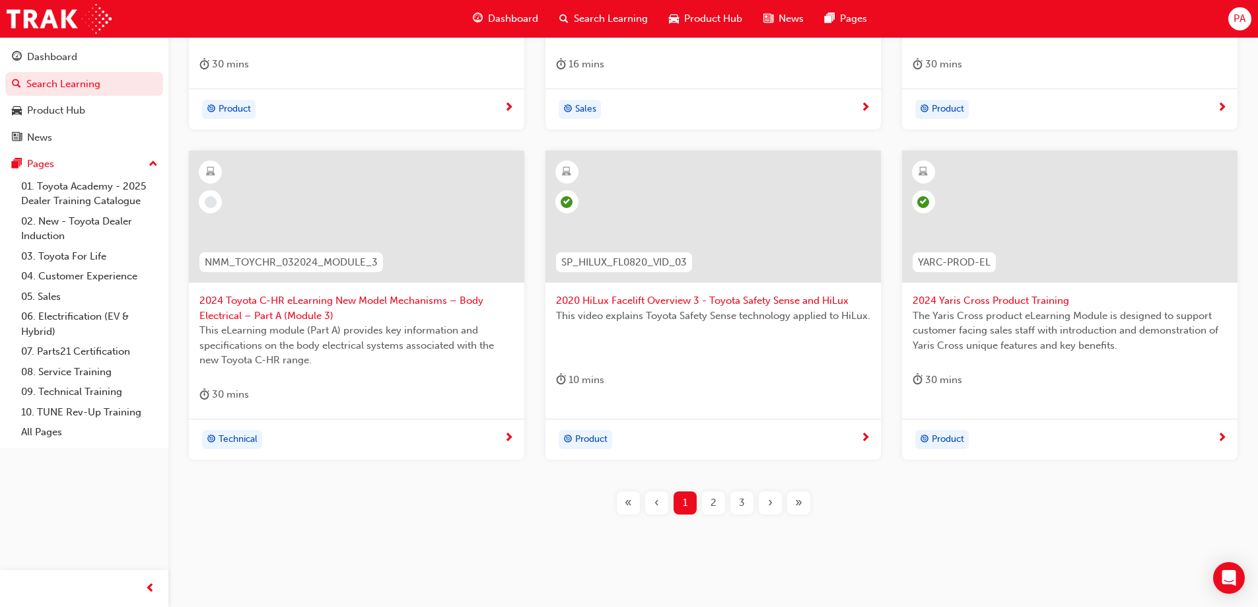
click at [770, 501] on span "›" at bounding box center [770, 502] width 5 height 15
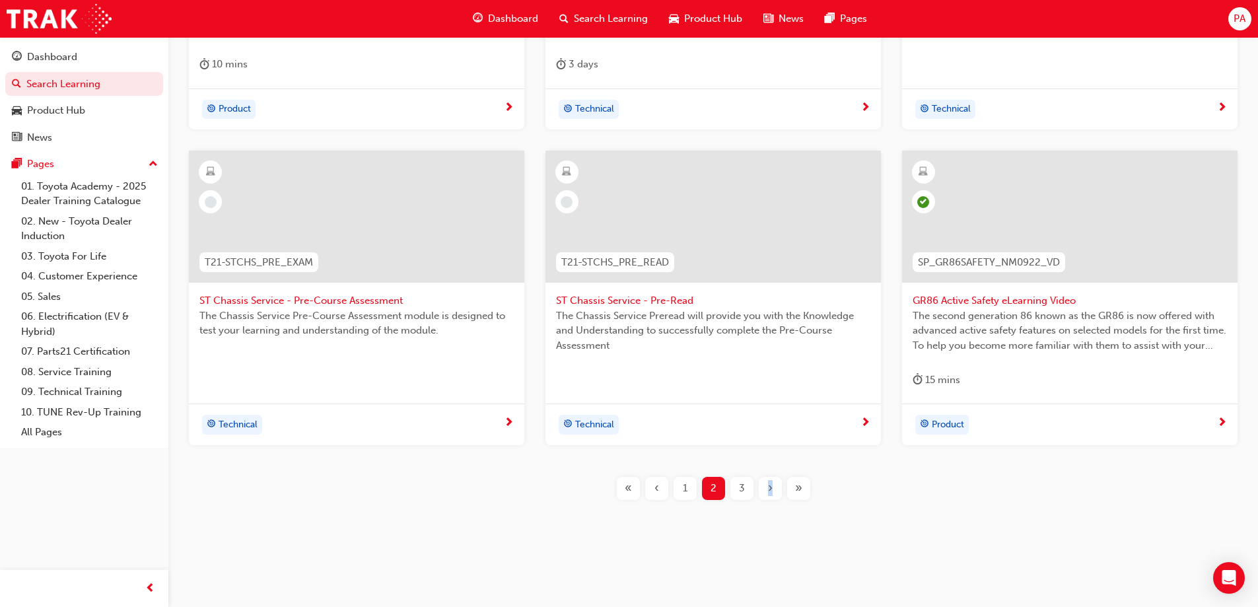
click at [770, 501] on div "SP_RAV4_NM0519_VID_007 RAV4 (New Model) - Dynamic Torque Vectoring AWD system v…" at bounding box center [714, 179] width 1048 height 686
click at [770, 489] on span "›" at bounding box center [770, 488] width 5 height 15
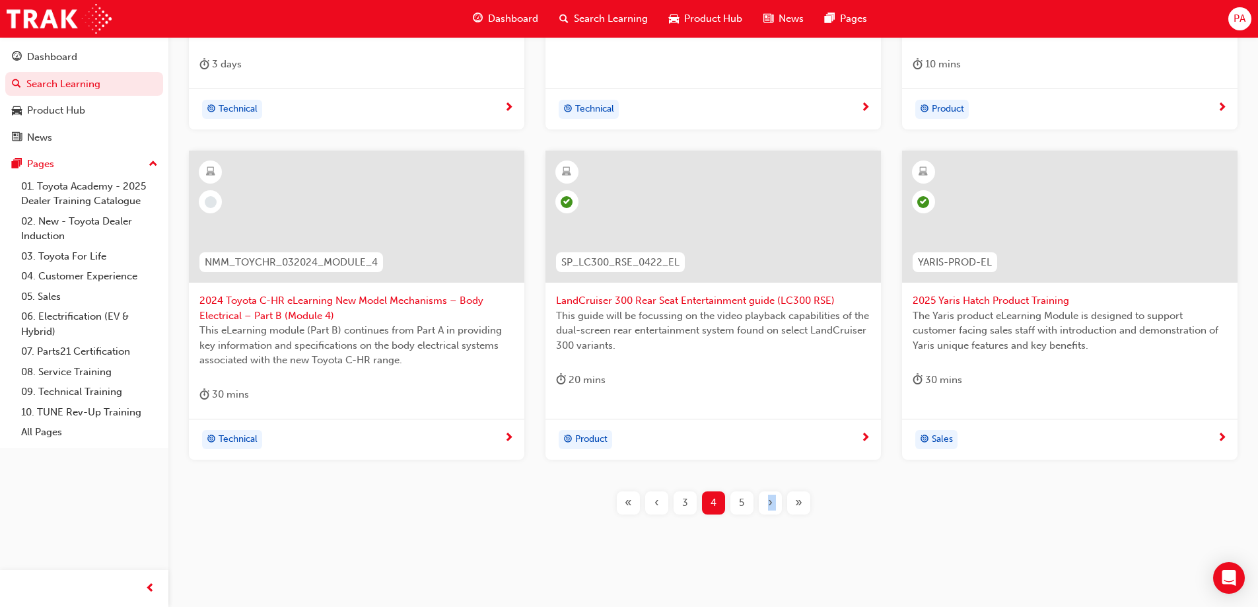
click at [770, 489] on div "T21-PTEN_DIESEL_ILT PT Diesel Engine Management - Training As explained in the …" at bounding box center [714, 186] width 1048 height 701
click at [766, 500] on div "›" at bounding box center [770, 502] width 23 height 23
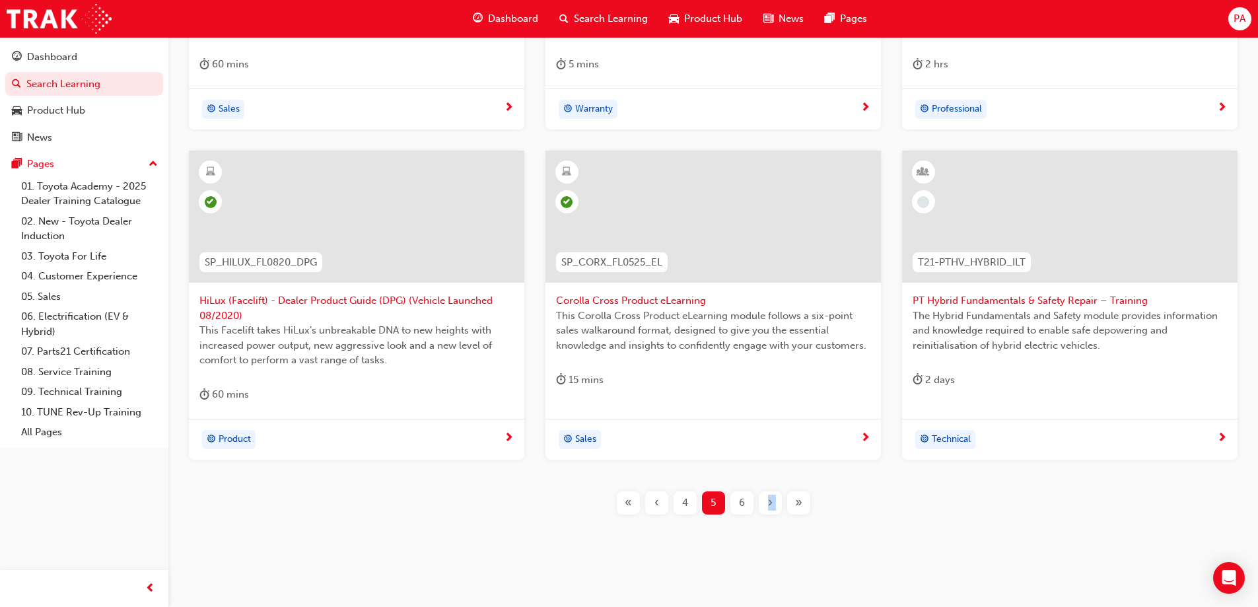
click at [766, 501] on div "›" at bounding box center [770, 502] width 23 height 23
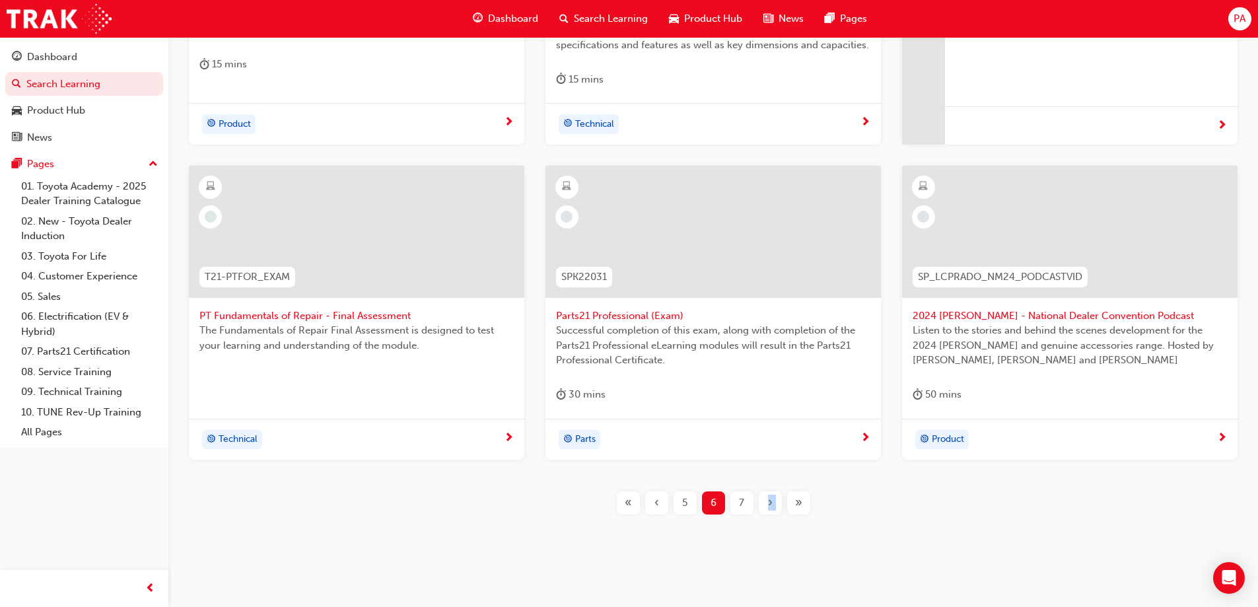
click at [766, 501] on div "›" at bounding box center [770, 502] width 23 height 23
click at [766, 501] on div "SP_RV4HACE_NM0519_RS_VID02 2019 RAV4 Salon & Accessories (RAV4 Roadshow) Walkar…" at bounding box center [714, 186] width 1048 height 701
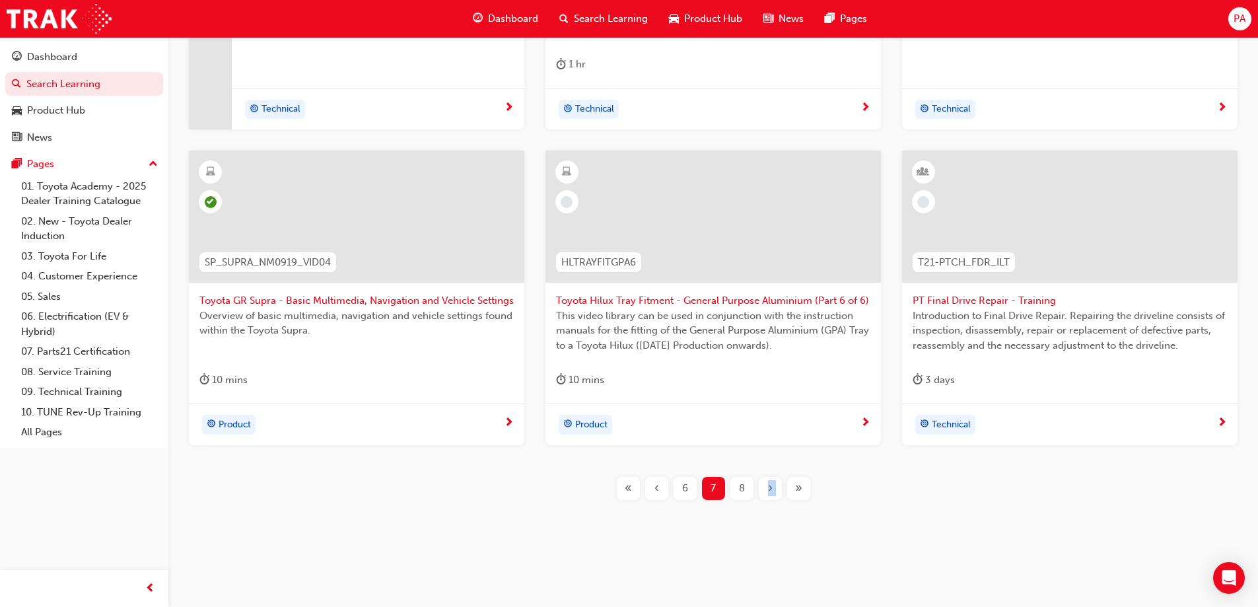
click at [778, 490] on div "›" at bounding box center [770, 488] width 23 height 23
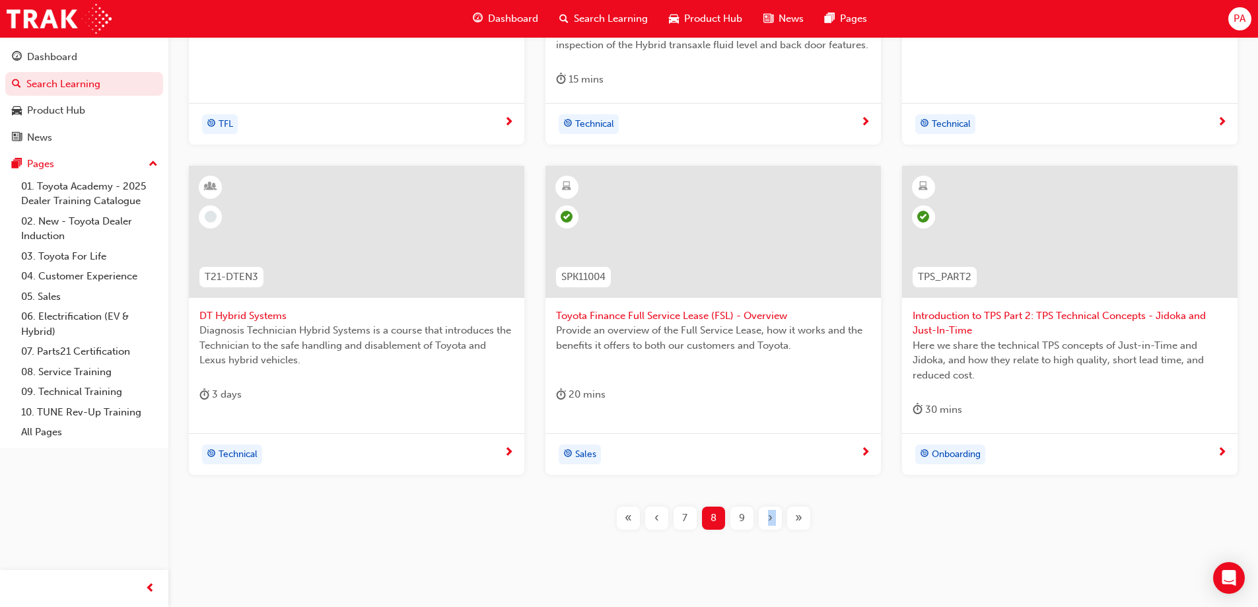
click at [770, 512] on span "›" at bounding box center [770, 518] width 5 height 15
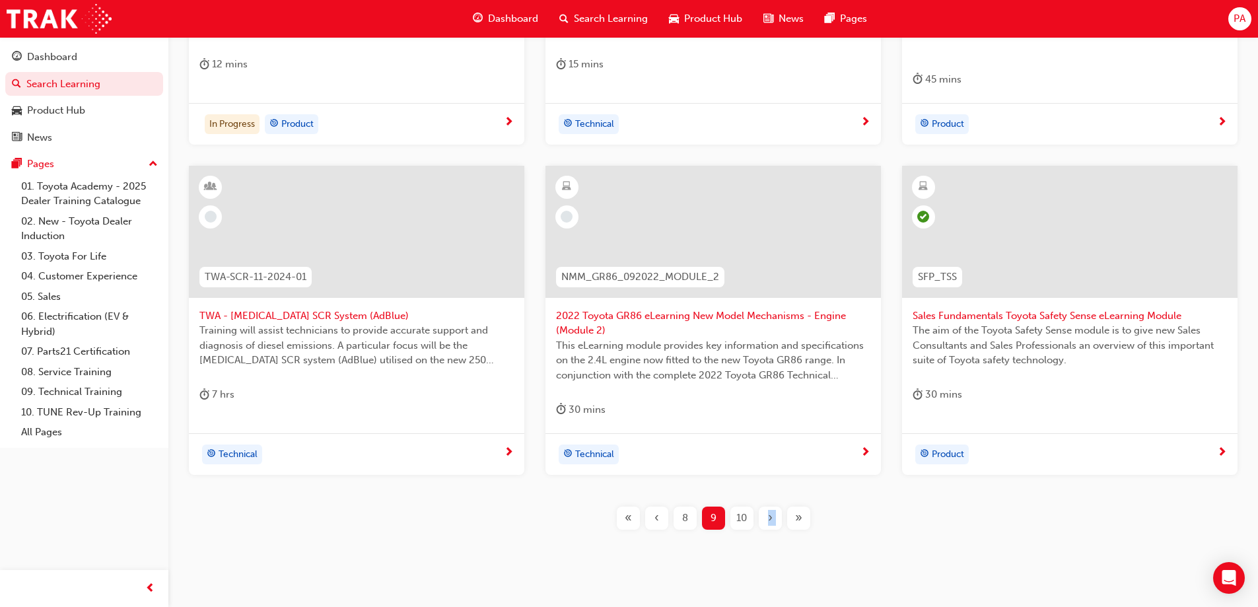
click at [770, 512] on span "›" at bounding box center [770, 518] width 5 height 15
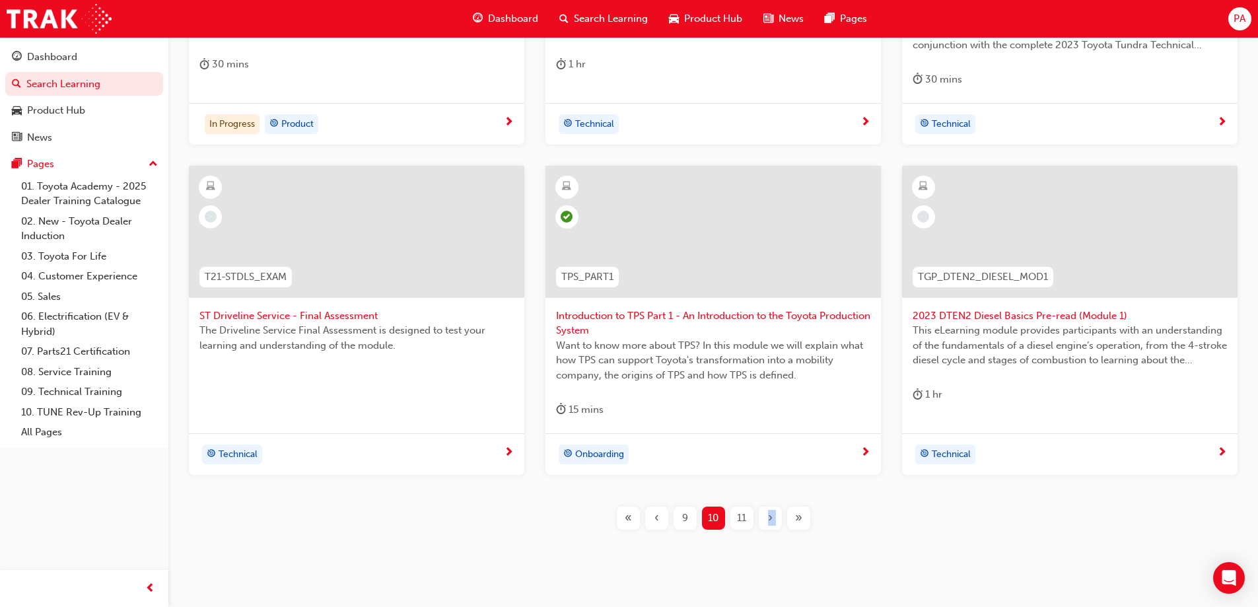
click at [770, 512] on span "›" at bounding box center [770, 518] width 5 height 15
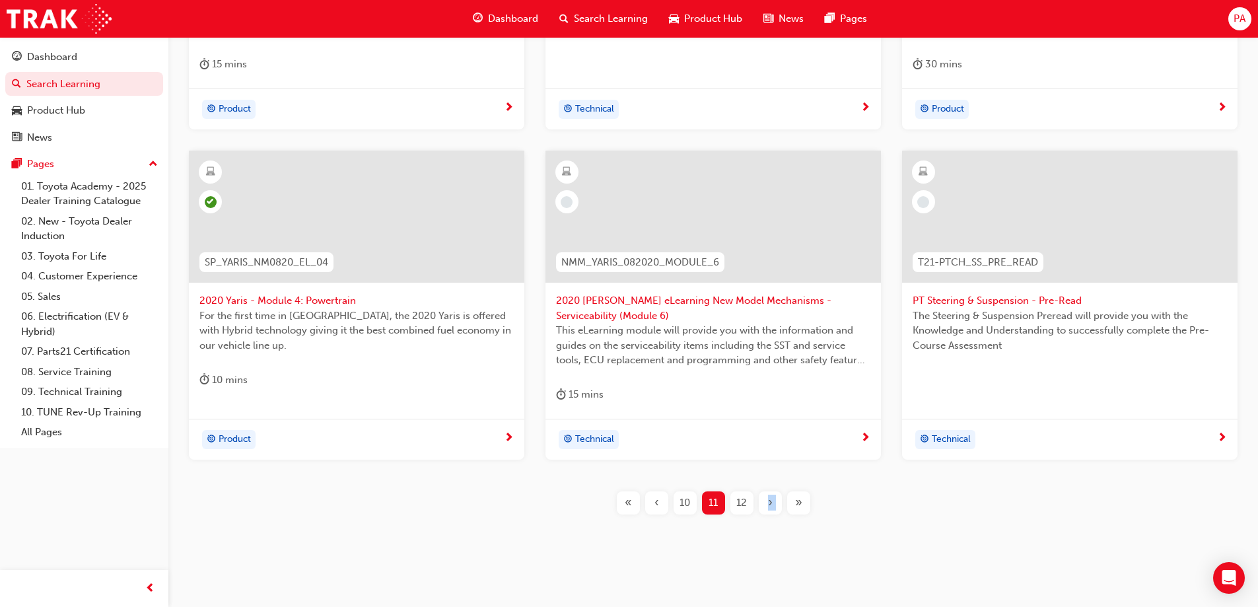
click at [770, 512] on div "›" at bounding box center [770, 502] width 23 height 23
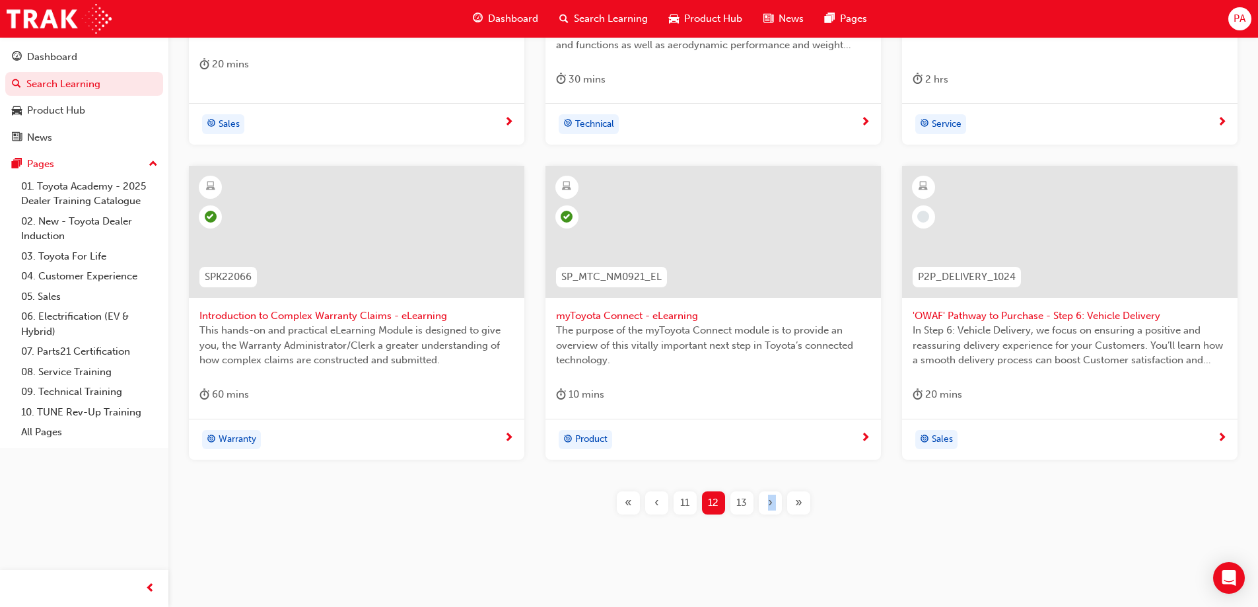
click at [770, 512] on div "›" at bounding box center [770, 502] width 23 height 23
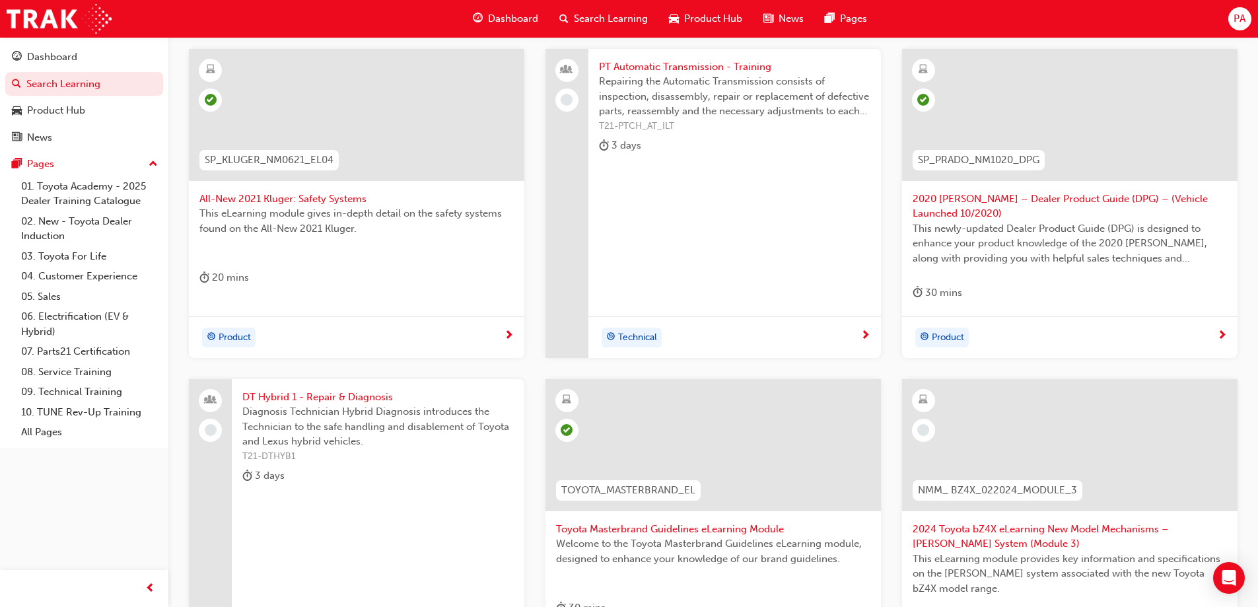
scroll to position [272, 0]
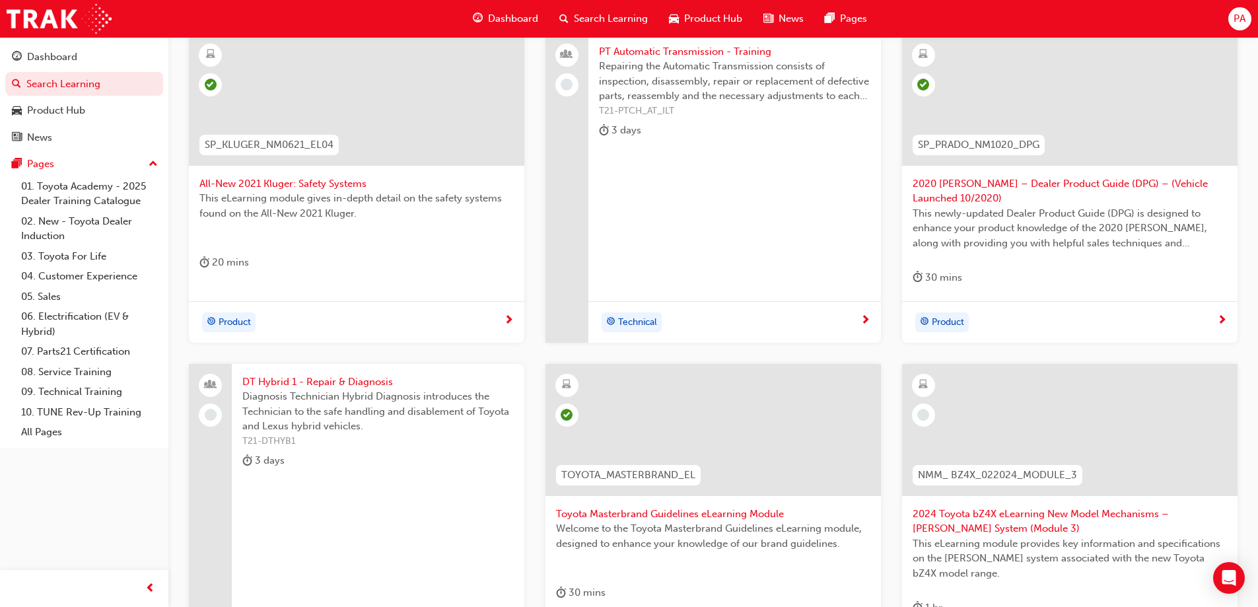
click at [982, 511] on span "2024 Toyota bZ4X eLearning New Model Mechanisms – [PERSON_NAME] System (Module …" at bounding box center [1070, 522] width 314 height 30
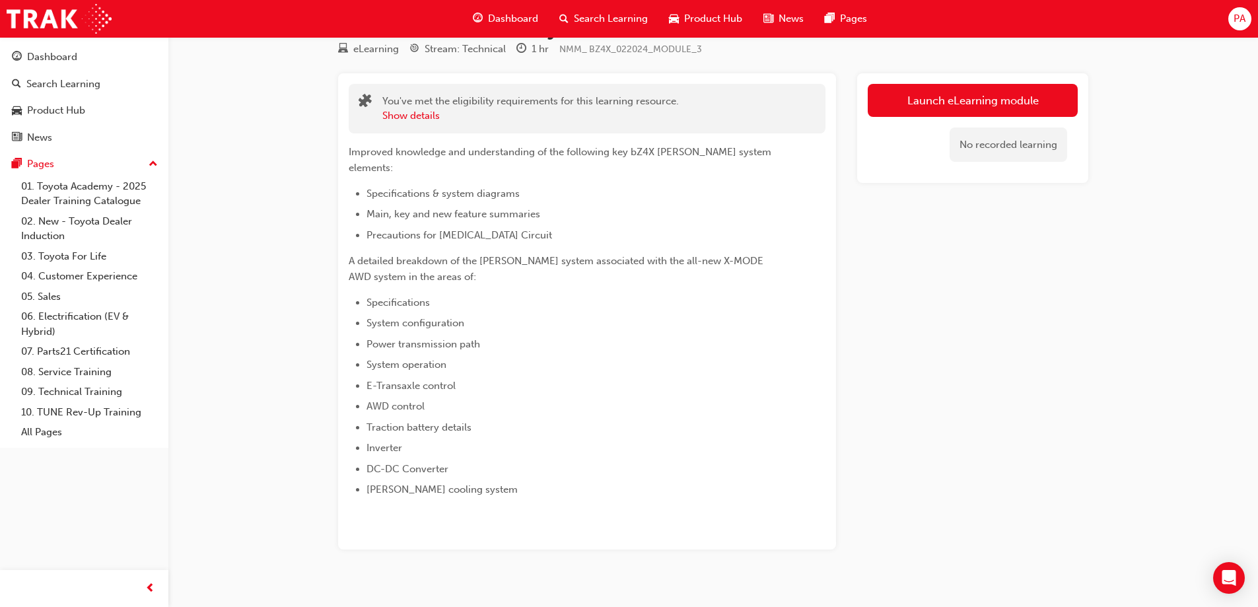
scroll to position [77, 0]
click at [1036, 100] on link "Launch eLearning module" at bounding box center [973, 98] width 210 height 33
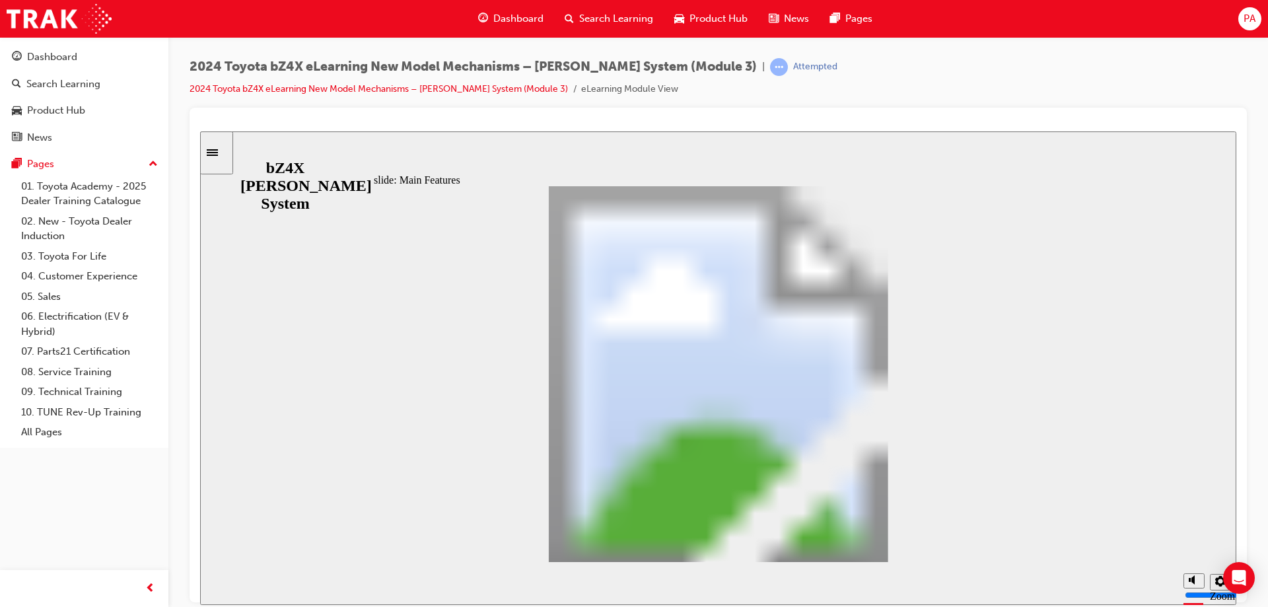
scroll to position [428, 0]
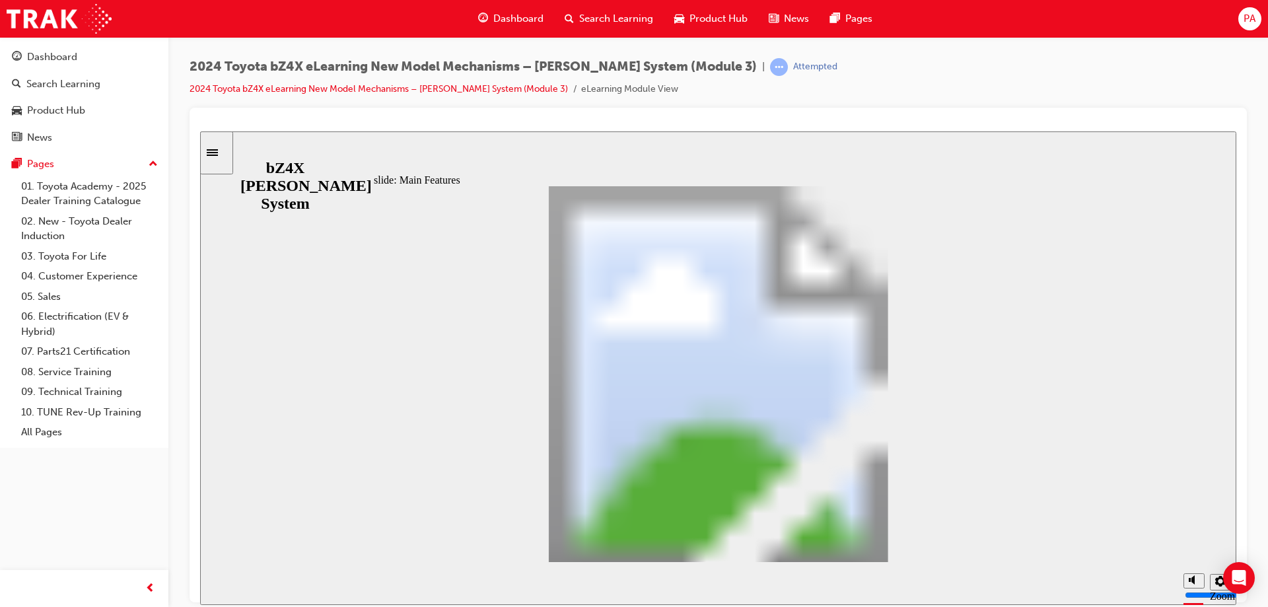
click at [1098, 171] on div "slide: Main Features Table with 3 columns and 5 rows Electric Motor Permanent m…" at bounding box center [718, 368] width 1036 height 474
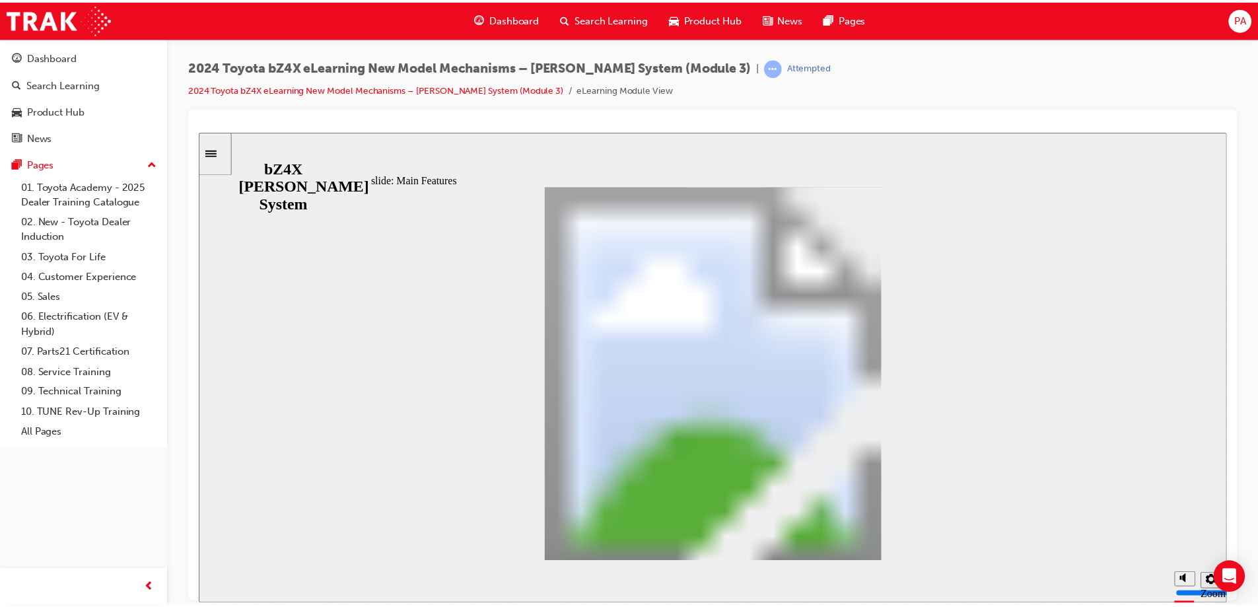
scroll to position [921, 0]
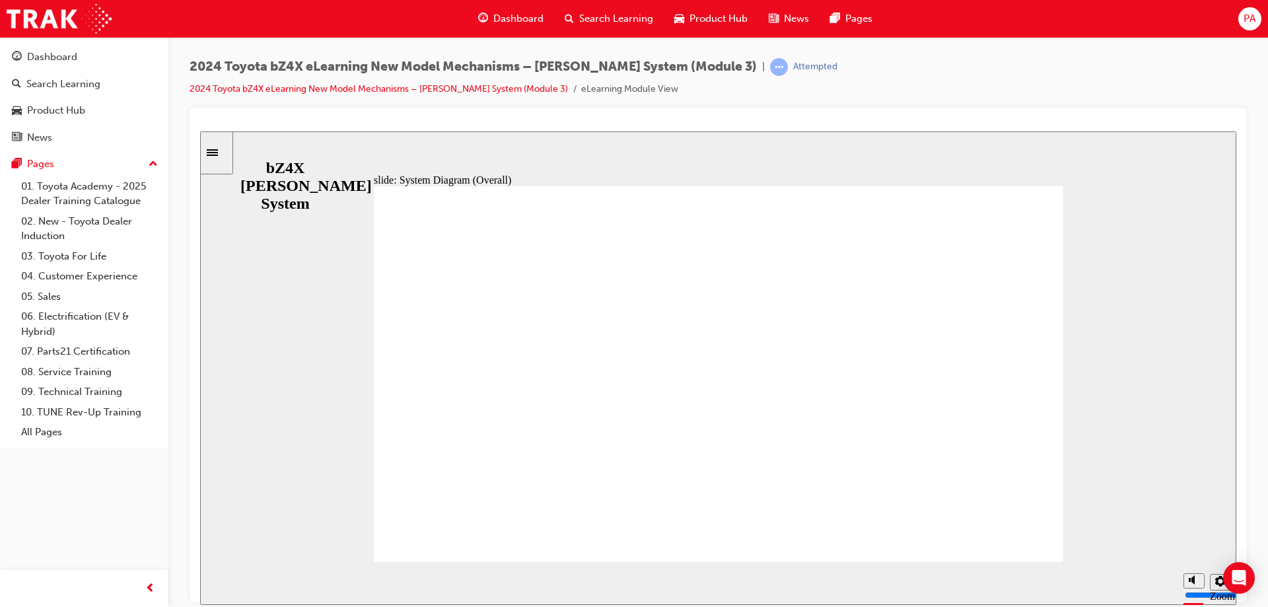
click at [1197, 190] on div "slide: System Diagram (Overall) Rectangular Hotspot 1 System Diagram (Overall) …" at bounding box center [718, 368] width 1036 height 474
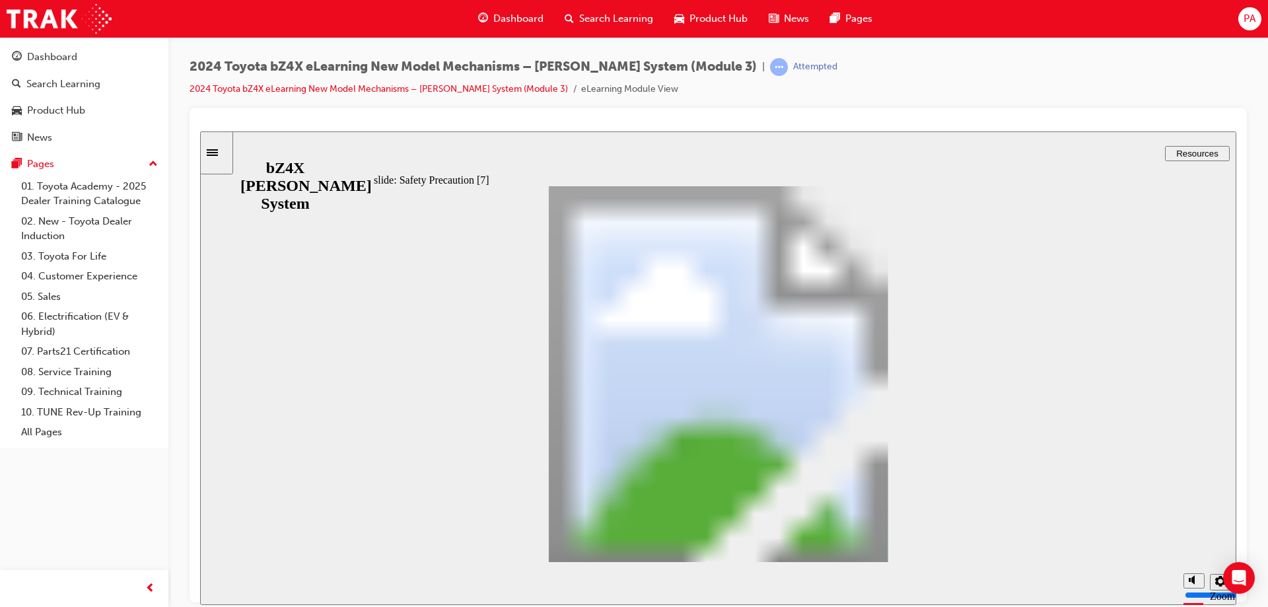
type input "3"
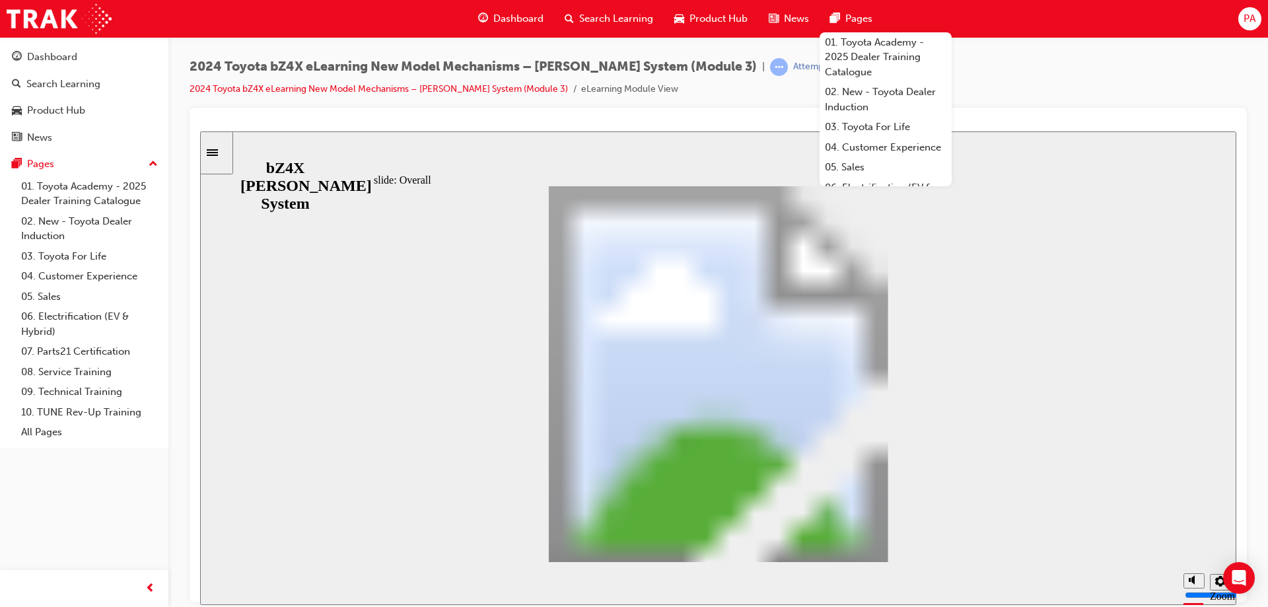
click at [509, 13] on span "Dashboard" at bounding box center [518, 18] width 50 height 15
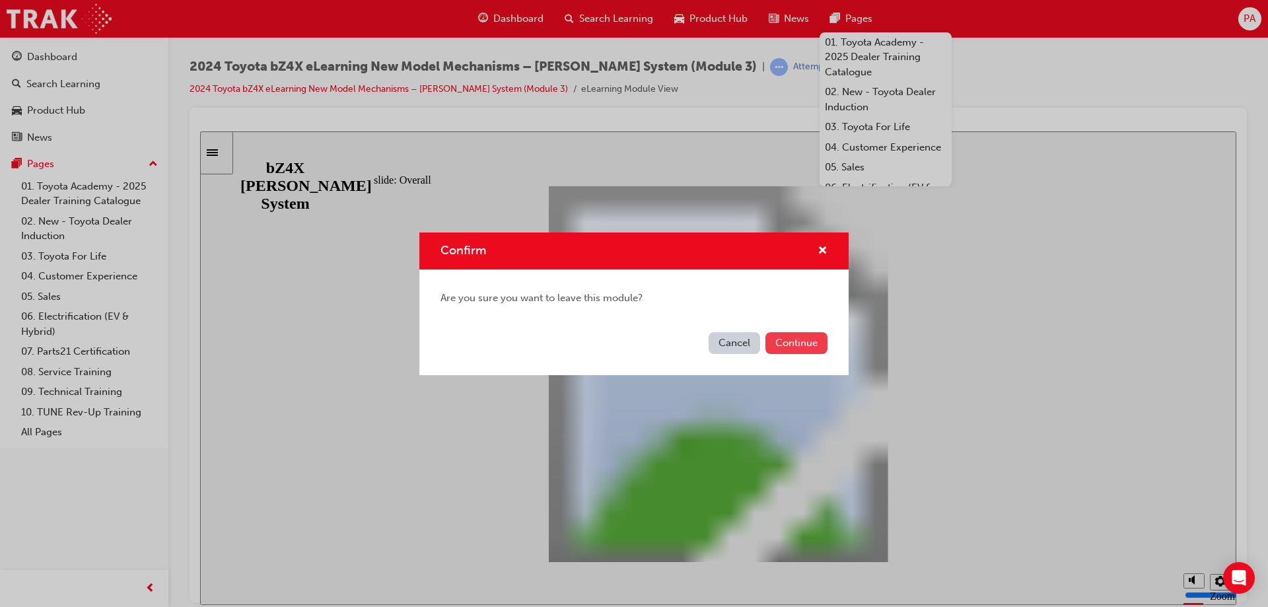
click at [803, 347] on button "Continue" at bounding box center [797, 343] width 62 height 22
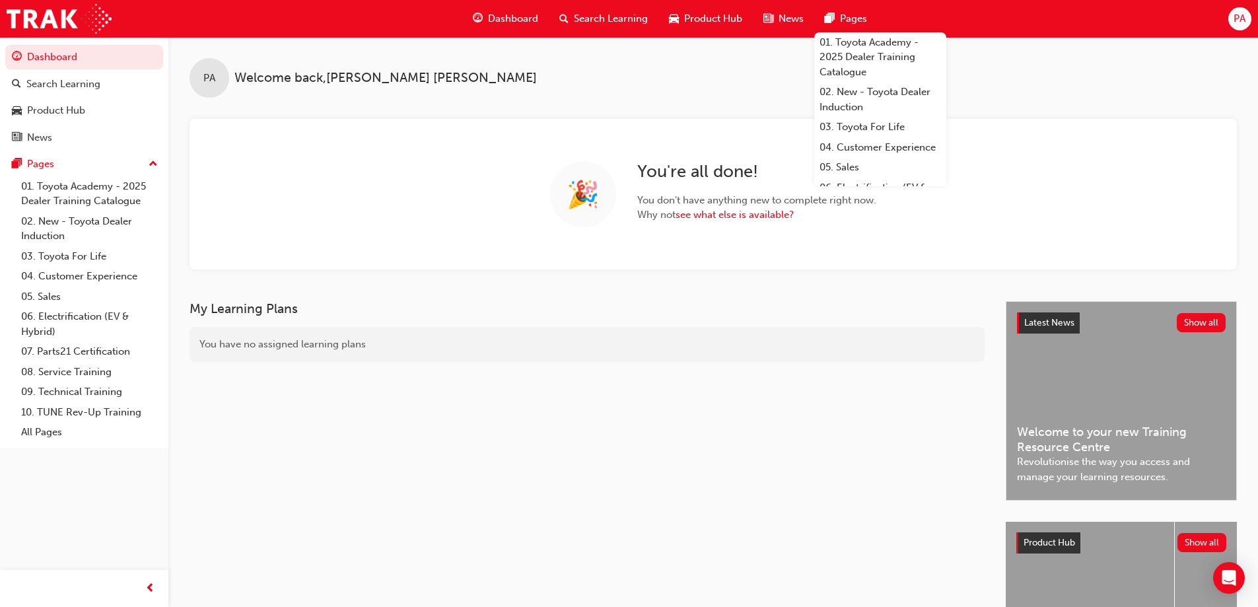
click at [671, 67] on div "PA Welcome back , [PERSON_NAME]" at bounding box center [713, 67] width 1090 height 61
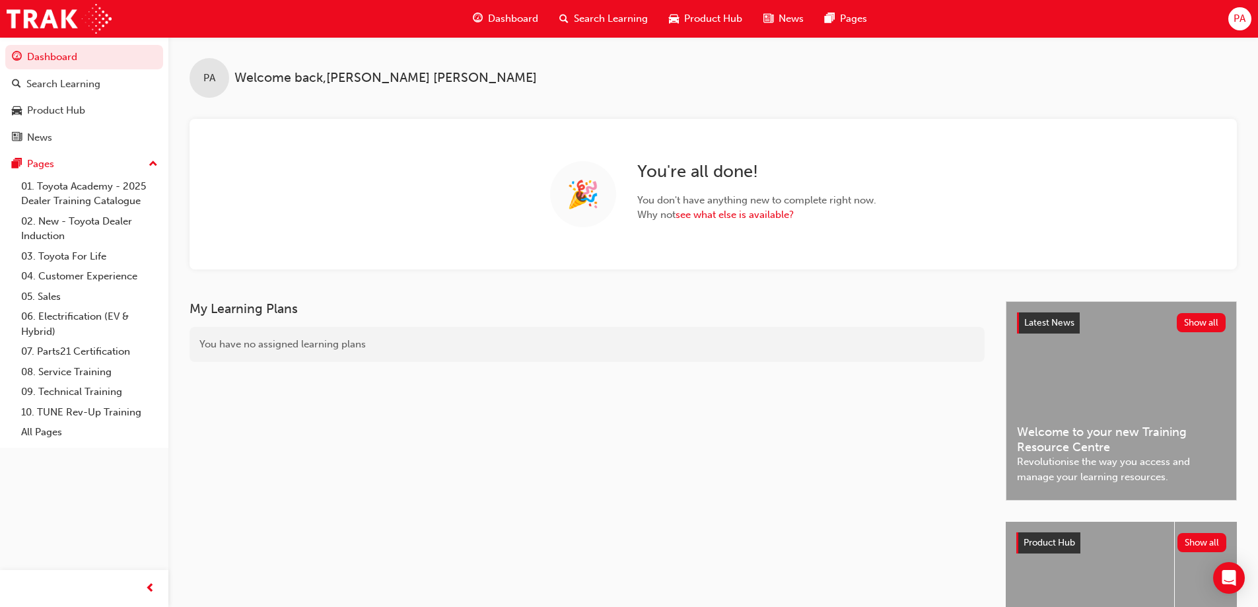
click at [1245, 18] on span "PA" at bounding box center [1240, 18] width 12 height 15
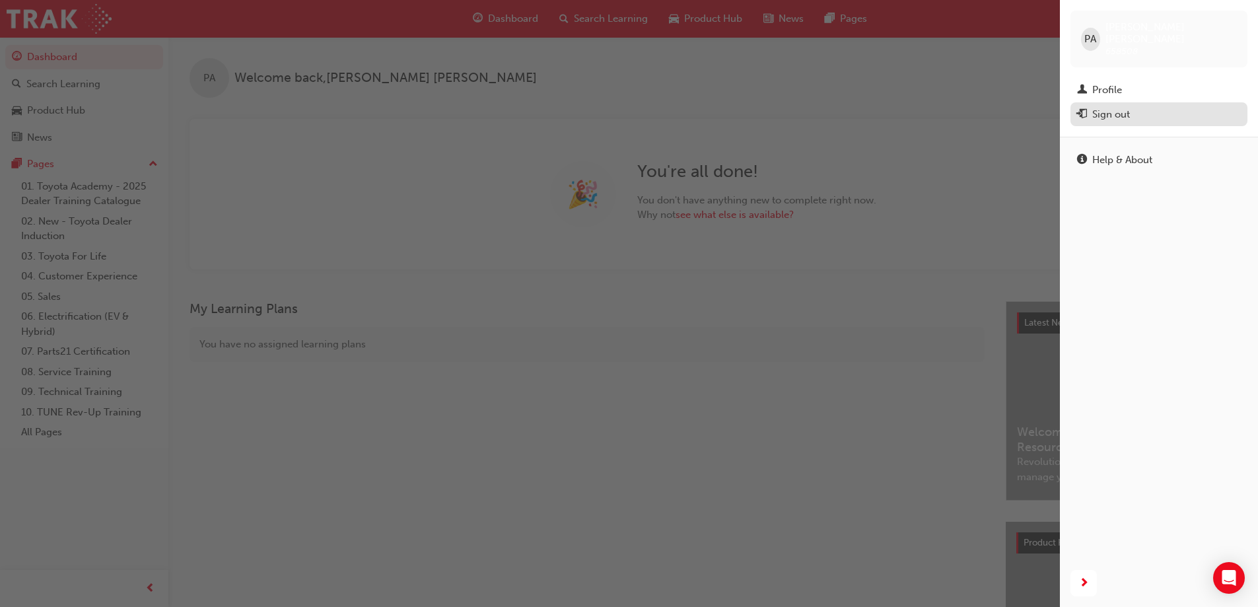
click at [1161, 106] on div "Sign out" at bounding box center [1159, 114] width 164 height 17
